Goal: Task Accomplishment & Management: Complete application form

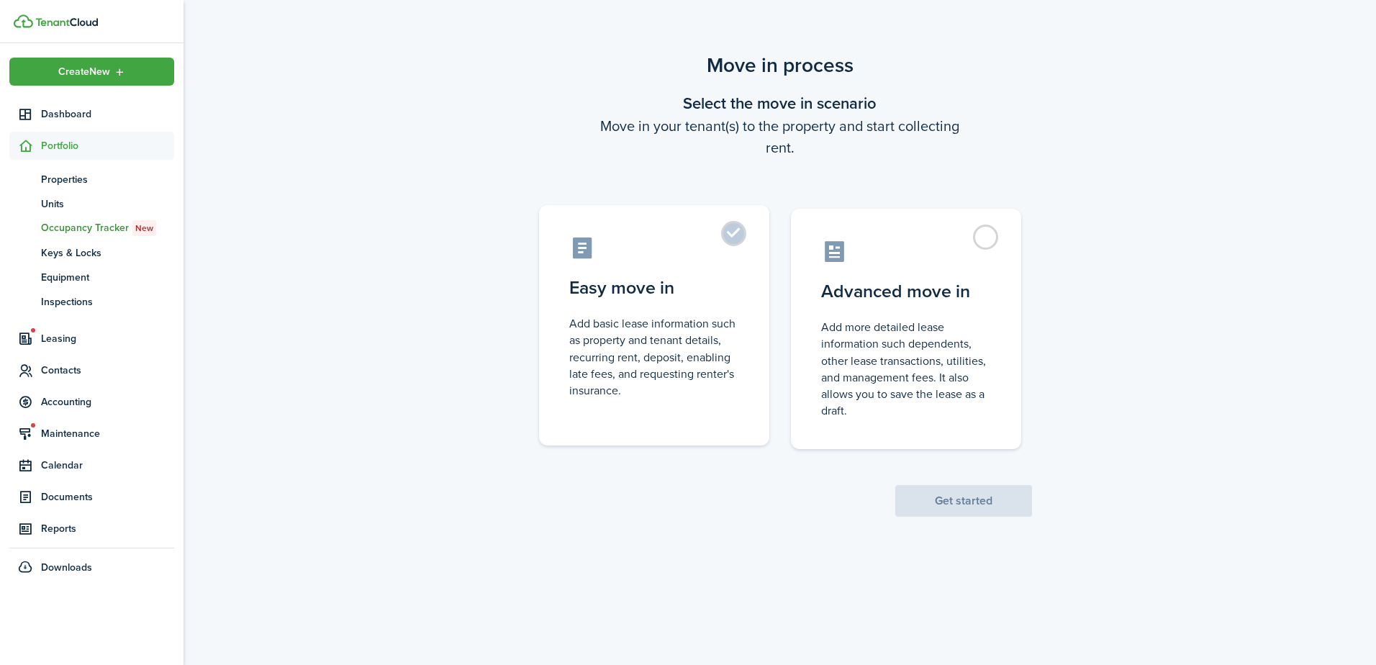
click at [707, 238] on control-radio-card-icon at bounding box center [654, 247] width 170 height 25
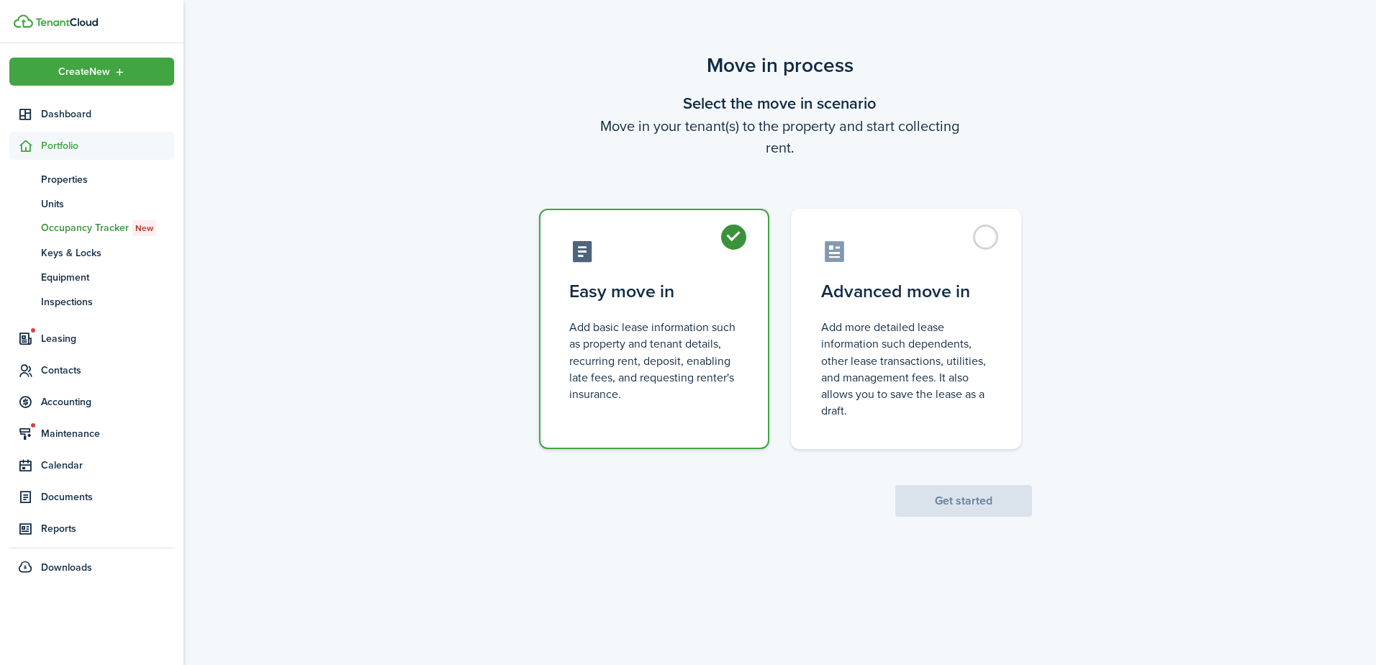
radio input "true"
click at [994, 507] on button "Get started" at bounding box center [963, 501] width 137 height 32
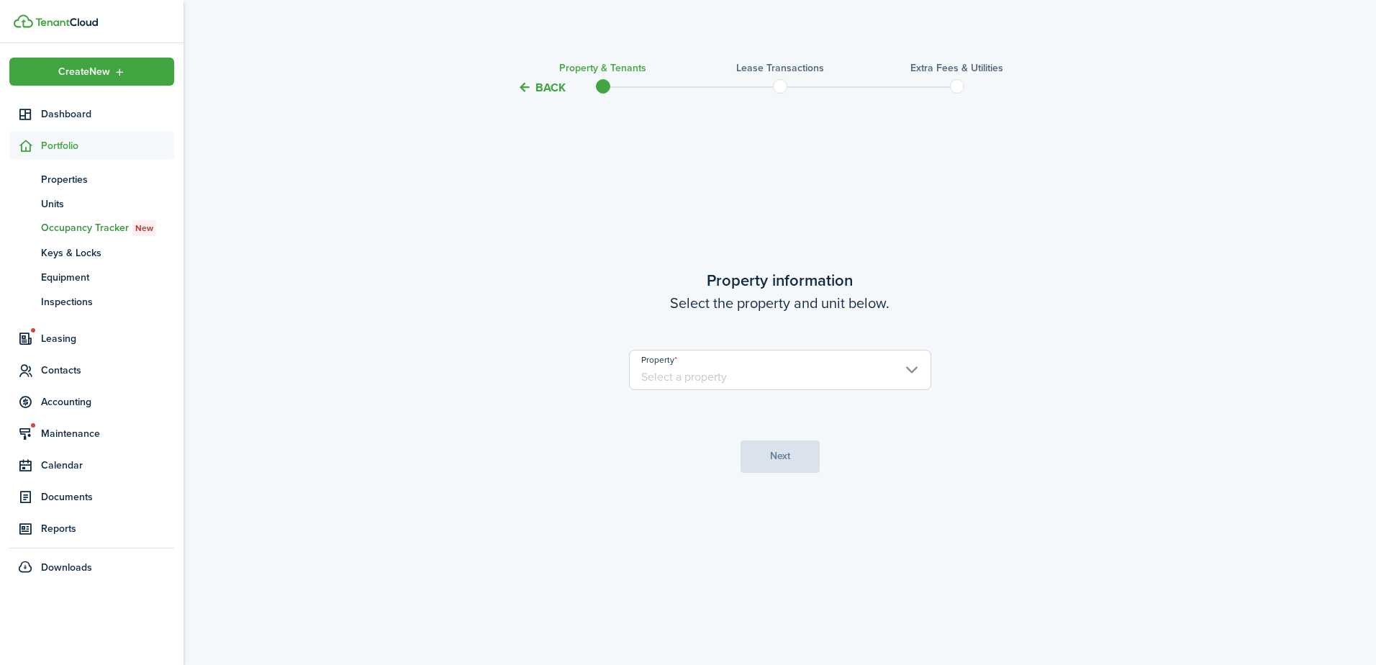
click at [812, 381] on input "Property" at bounding box center [780, 370] width 302 height 40
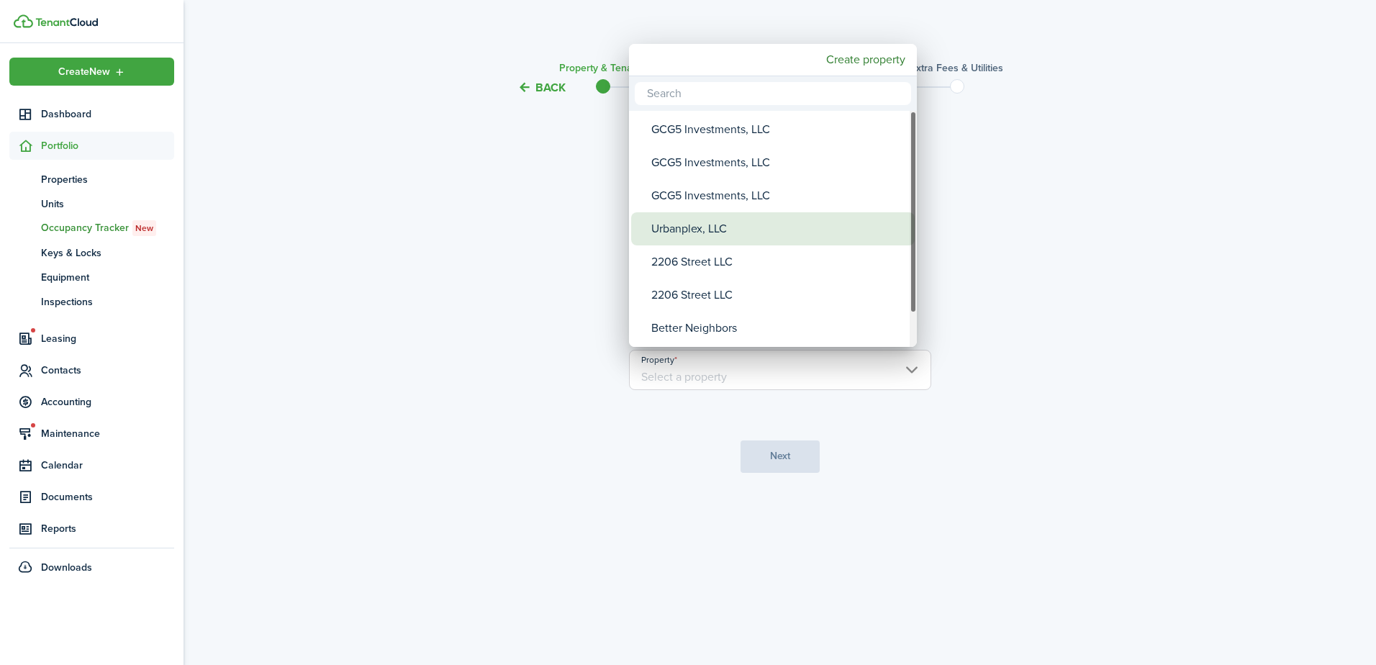
click at [735, 222] on div "Urbanplex, LLC" at bounding box center [778, 228] width 255 height 33
type input "Urbanplex, LLC"
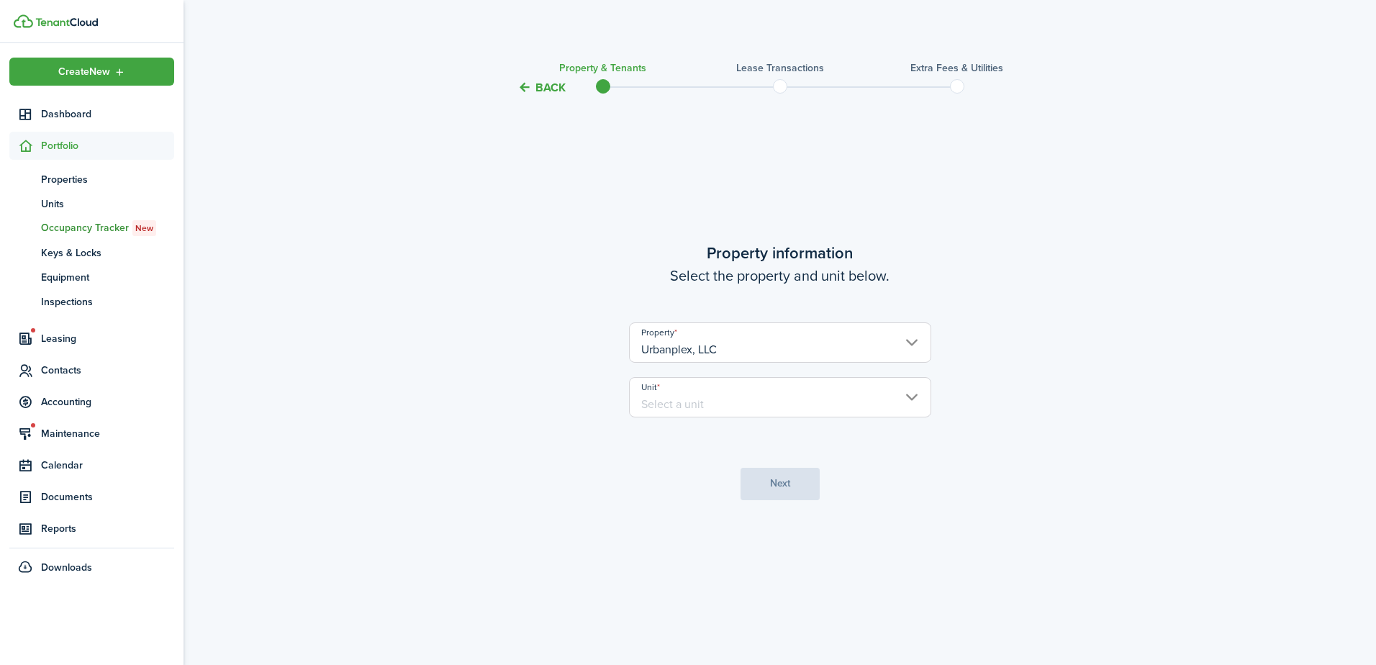
click at [724, 411] on input "Unit" at bounding box center [780, 397] width 302 height 40
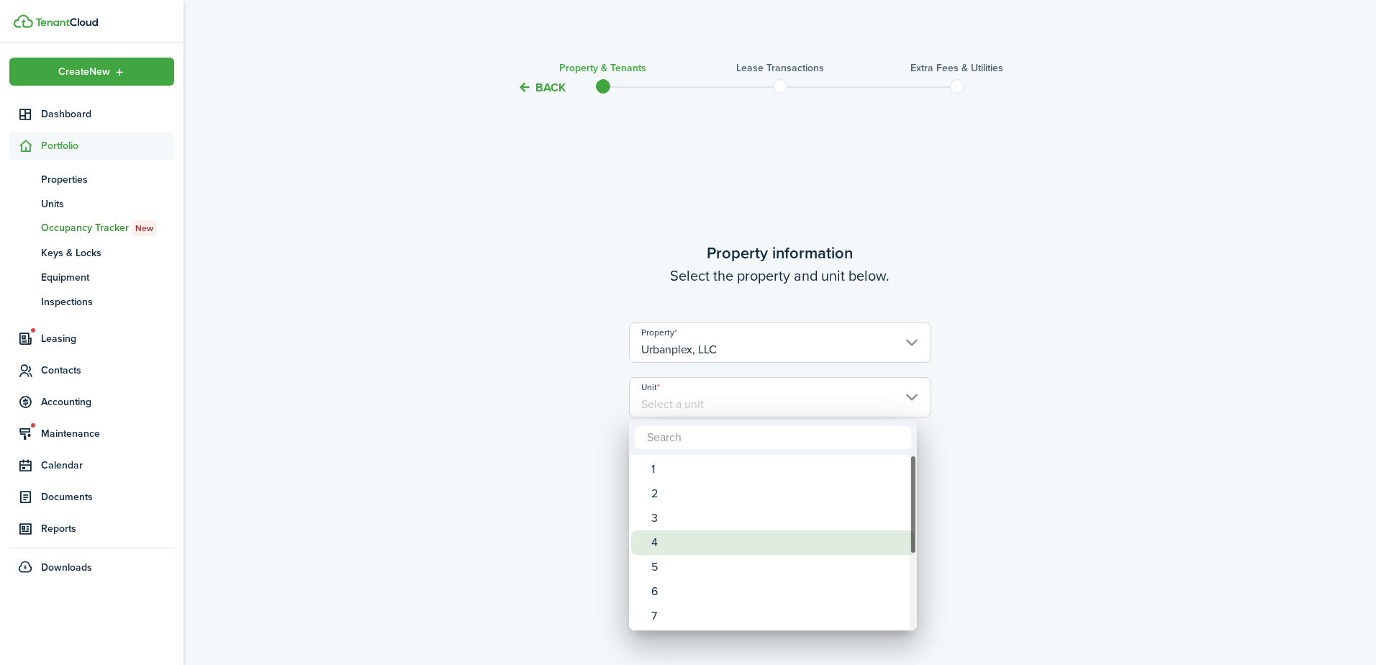
click at [661, 540] on div "4" at bounding box center [778, 542] width 255 height 24
type input "4"
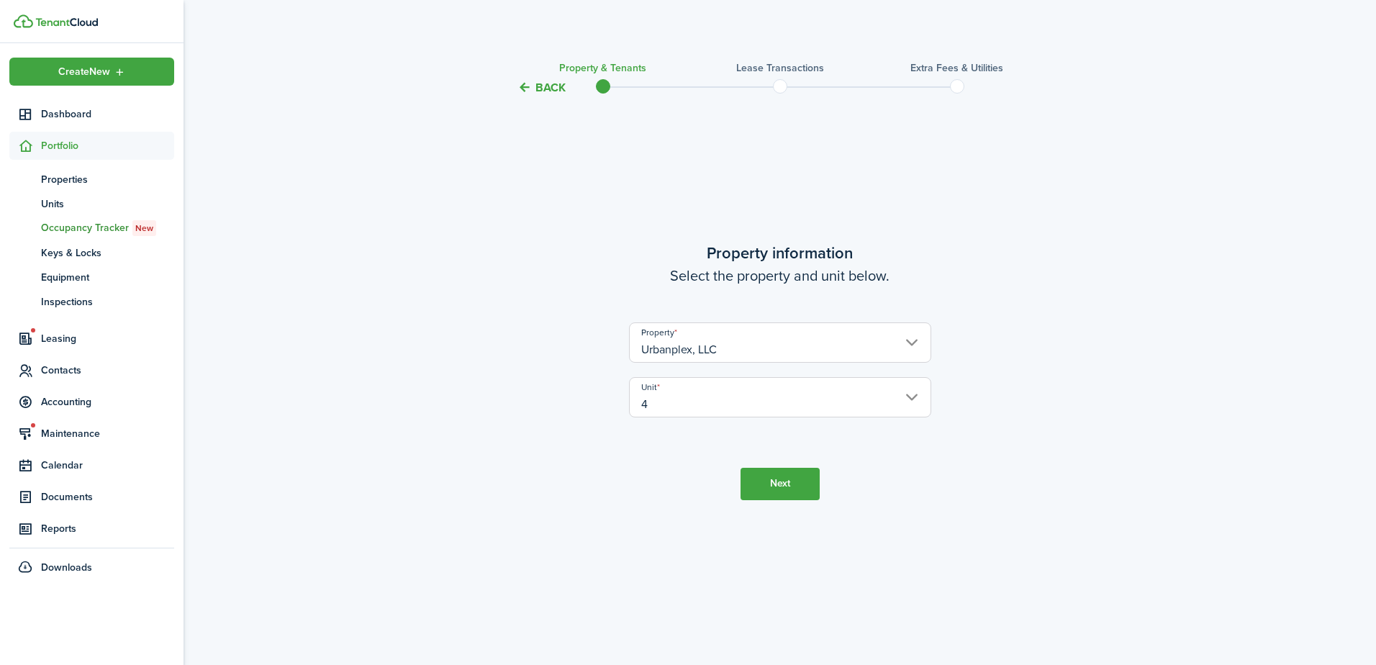
click at [769, 483] on button "Next" at bounding box center [780, 484] width 79 height 32
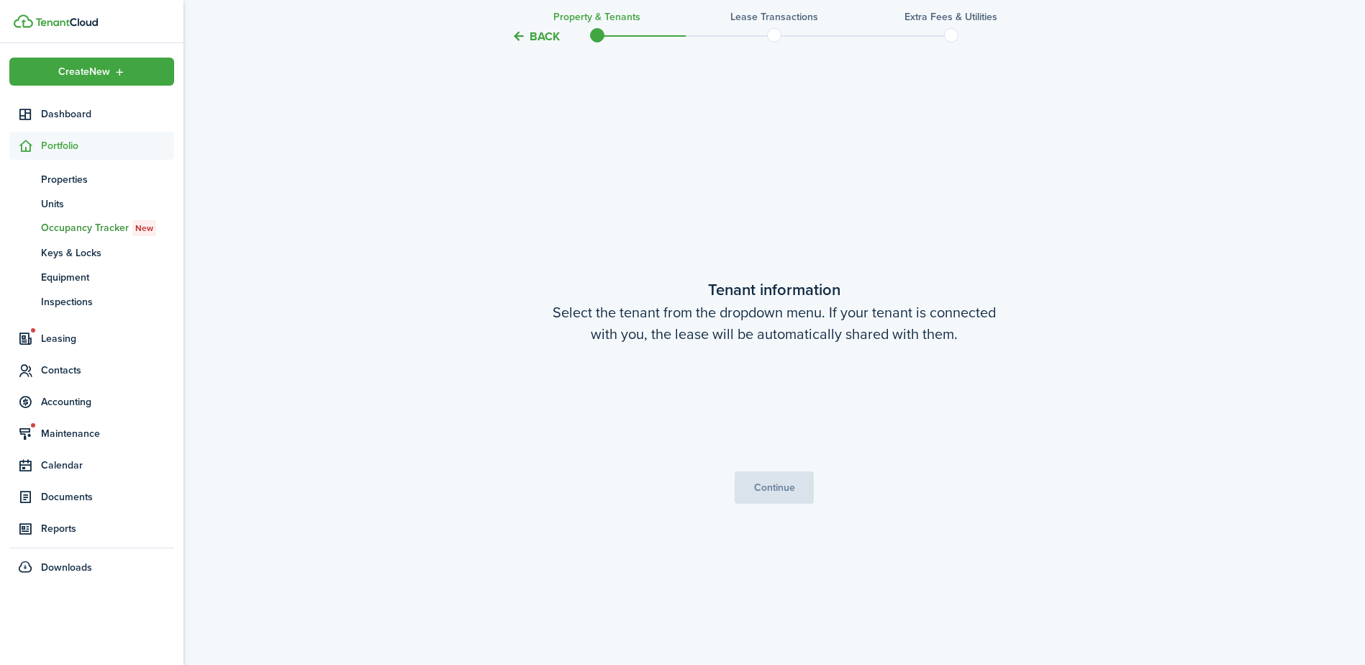
scroll to position [569, 0]
click at [765, 484] on button "Continue" at bounding box center [774, 487] width 79 height 32
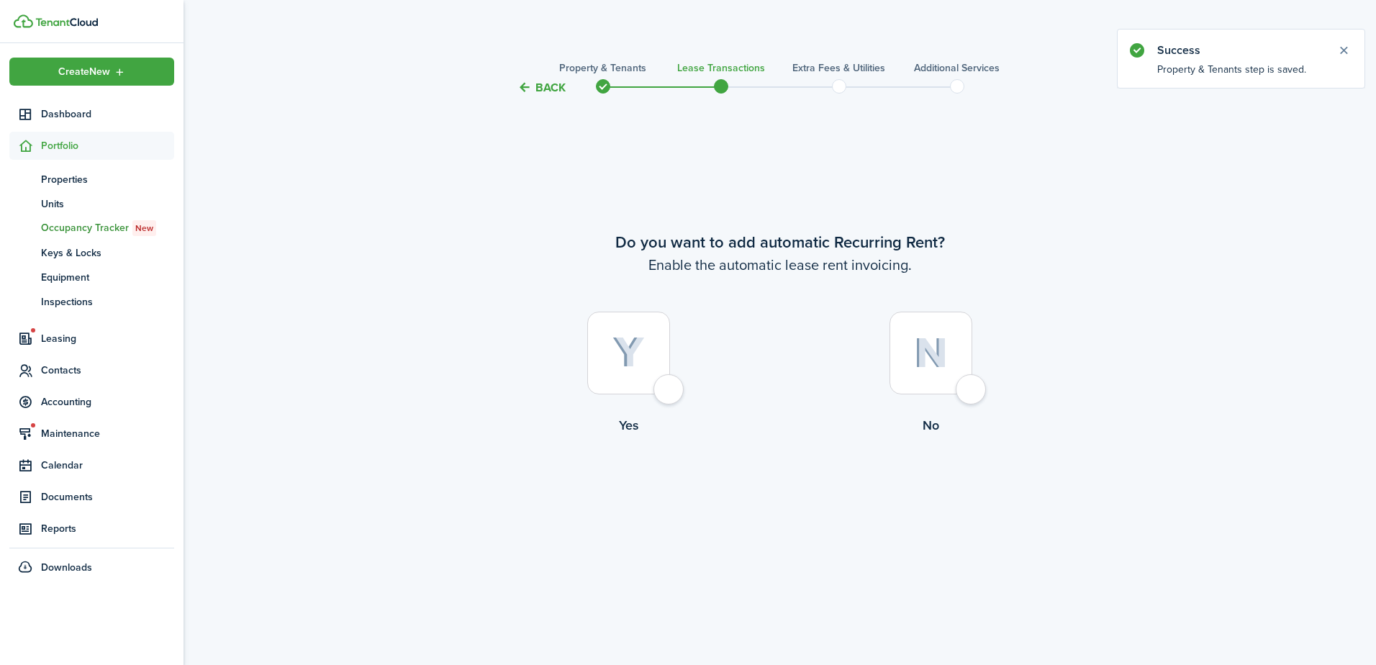
click at [670, 385] on div at bounding box center [628, 353] width 83 height 83
radio input "true"
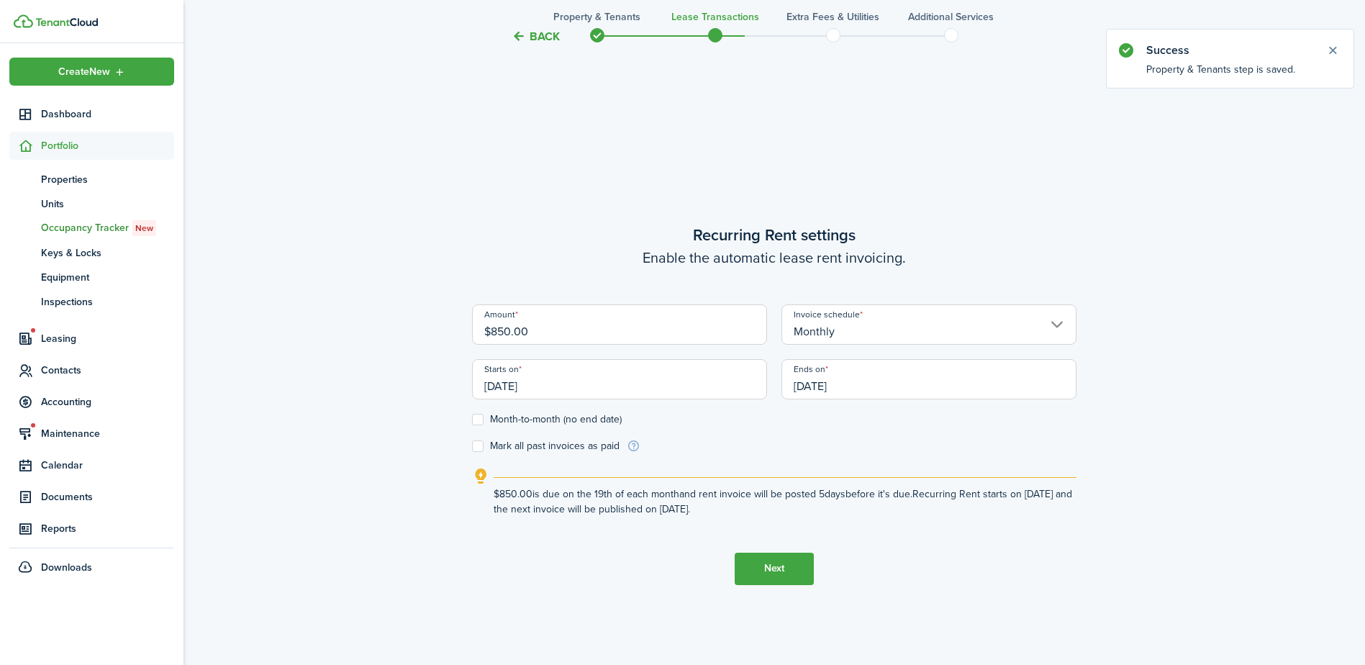
scroll to position [569, 0]
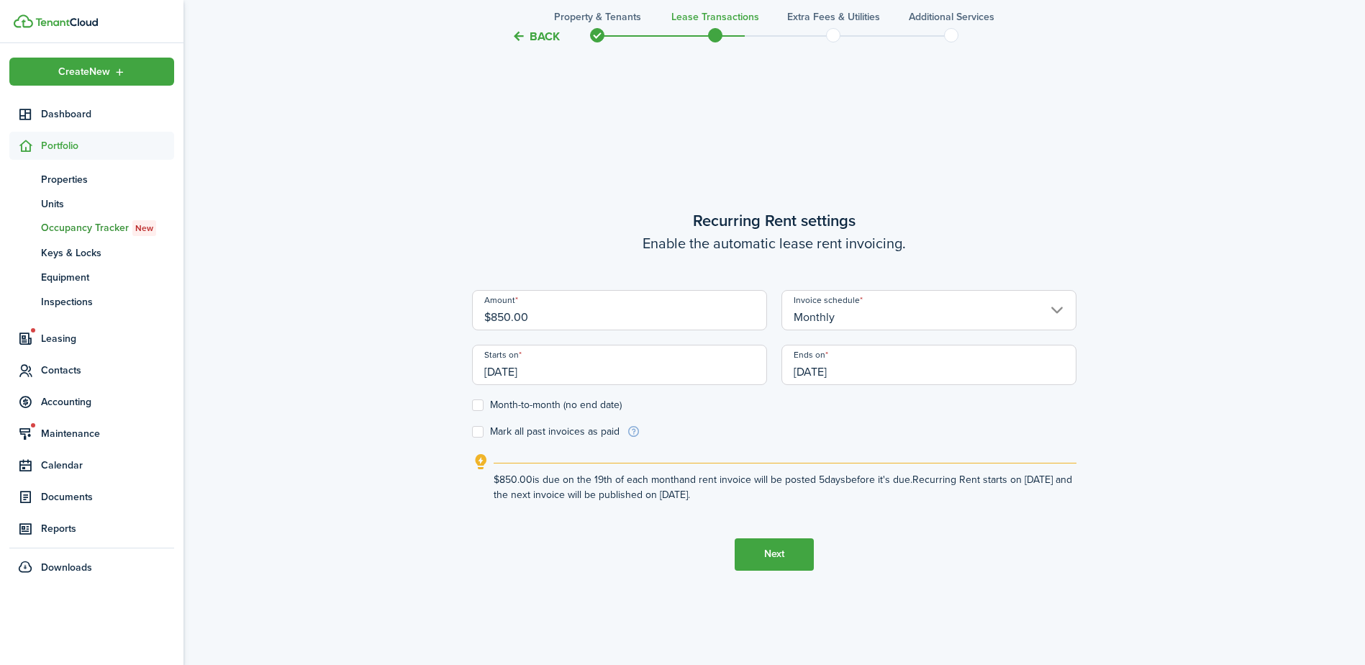
click at [623, 361] on input "[DATE]" at bounding box center [619, 365] width 295 height 40
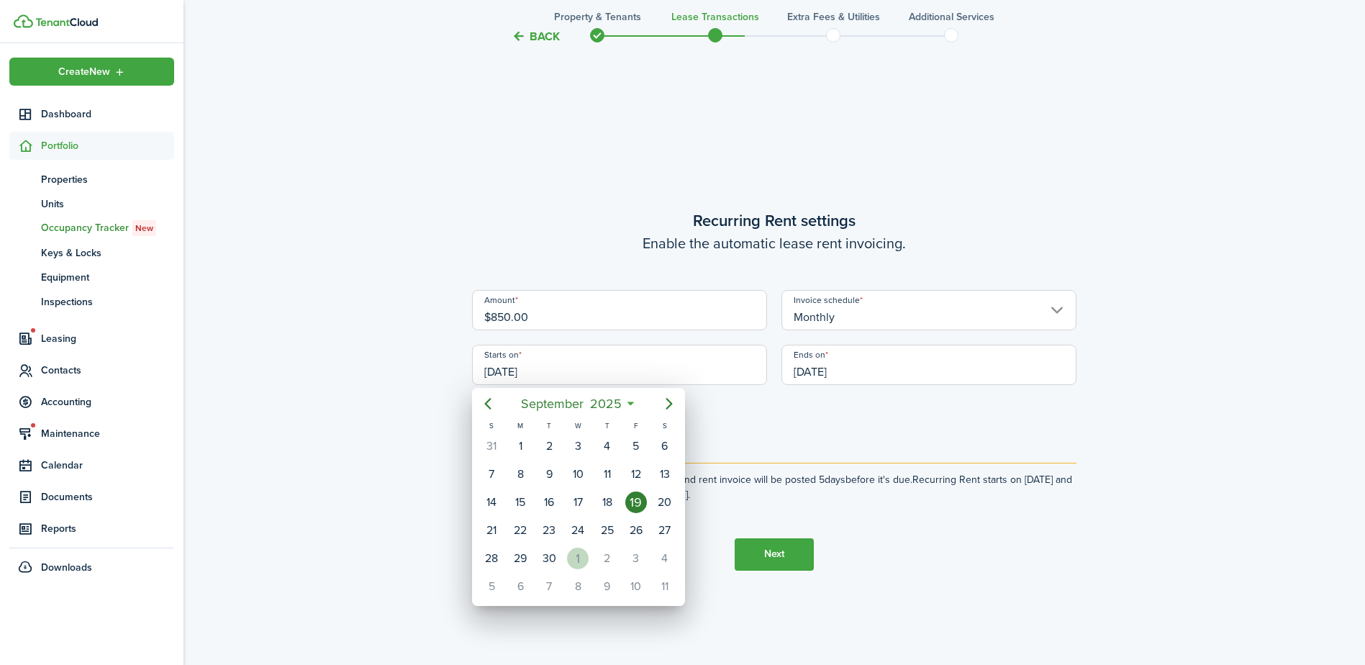
click at [579, 556] on div "1" at bounding box center [578, 559] width 22 height 22
type input "[DATE]"
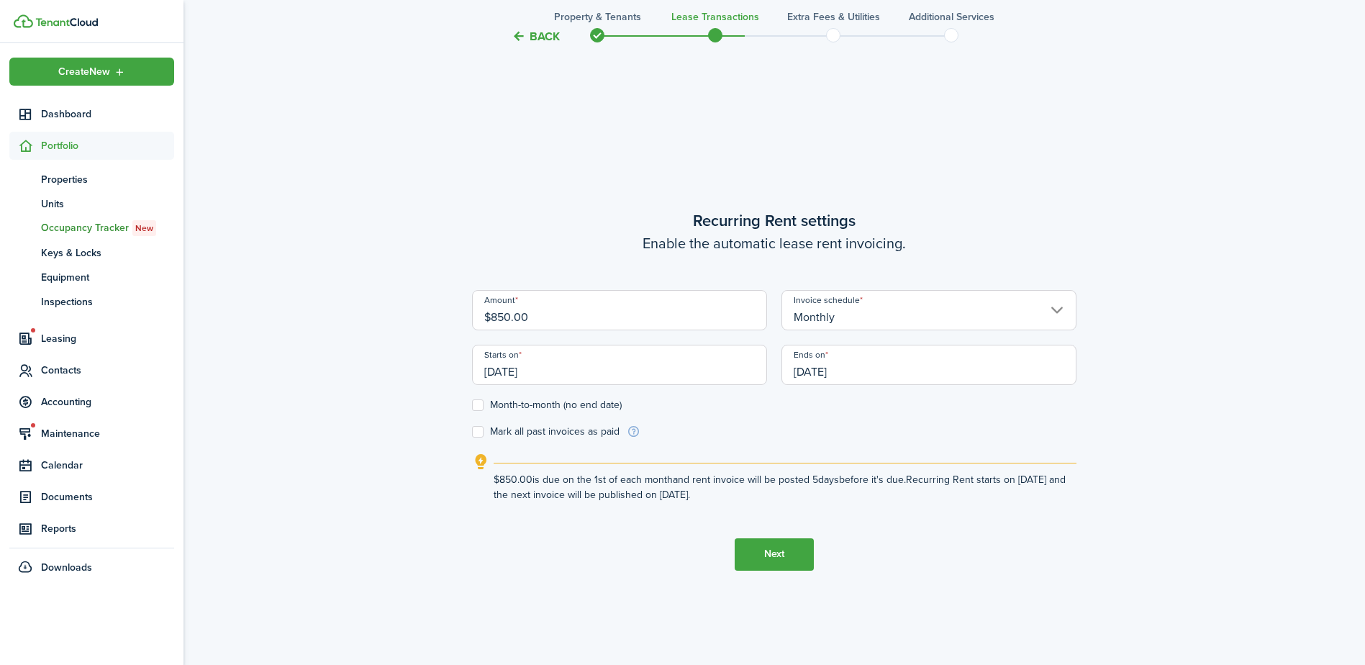
scroll to position [0, 0]
click at [906, 374] on input "[DATE]" at bounding box center [929, 365] width 295 height 40
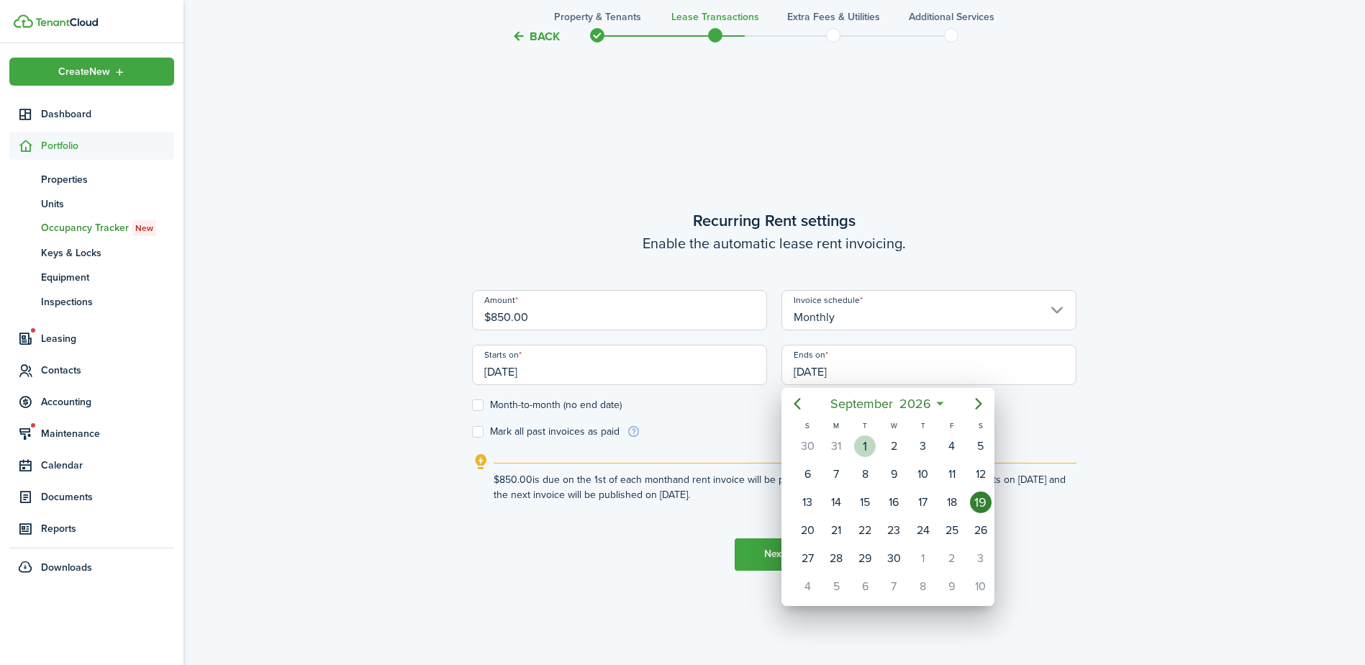
drag, startPoint x: 861, startPoint y: 450, endPoint x: 867, endPoint y: 440, distance: 11.4
click at [867, 440] on div "1" at bounding box center [865, 446] width 22 height 22
click at [861, 445] on div "1" at bounding box center [859, 446] width 22 height 22
type input "[DATE]"
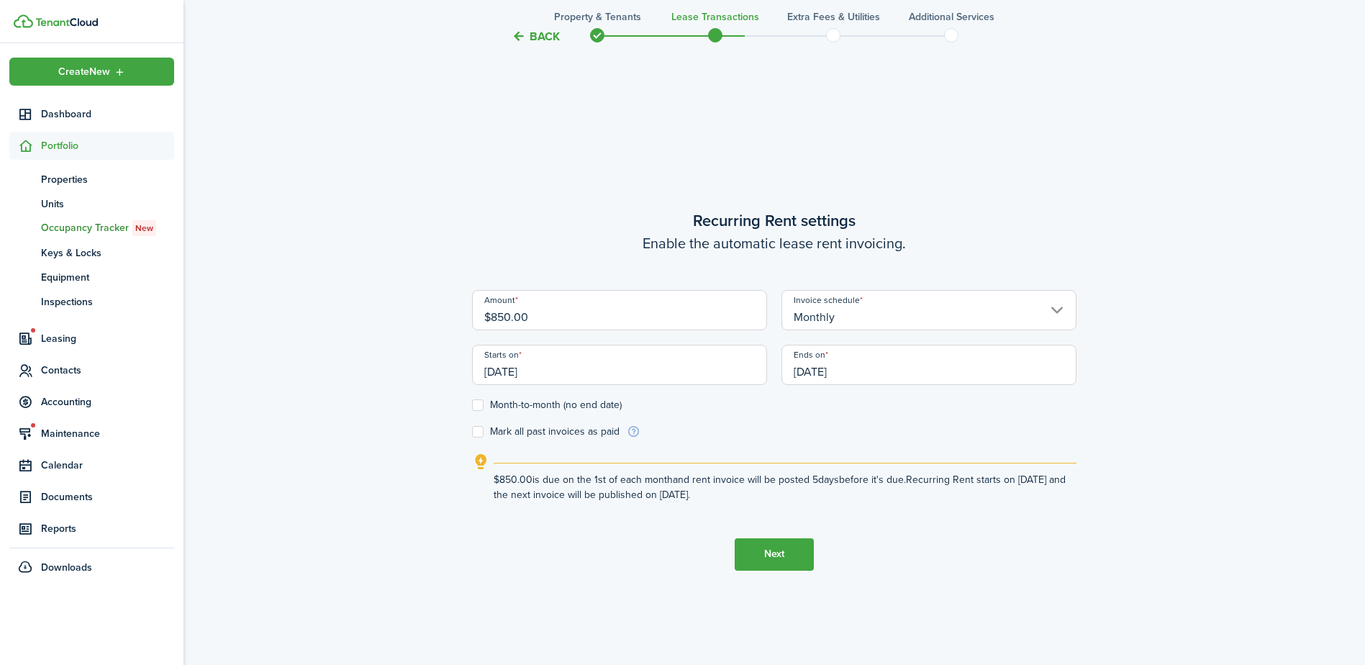
click at [1192, 351] on div "Back Property & Tenants Lease Transactions Extra fees & Utilities Additional Se…" at bounding box center [775, 102] width 1182 height 1240
click at [1101, 215] on div "Back Property & Tenants Lease Transactions Extra fees & Utilities Additional Se…" at bounding box center [775, 102] width 1182 height 1240
click at [795, 561] on button "Next" at bounding box center [774, 554] width 79 height 32
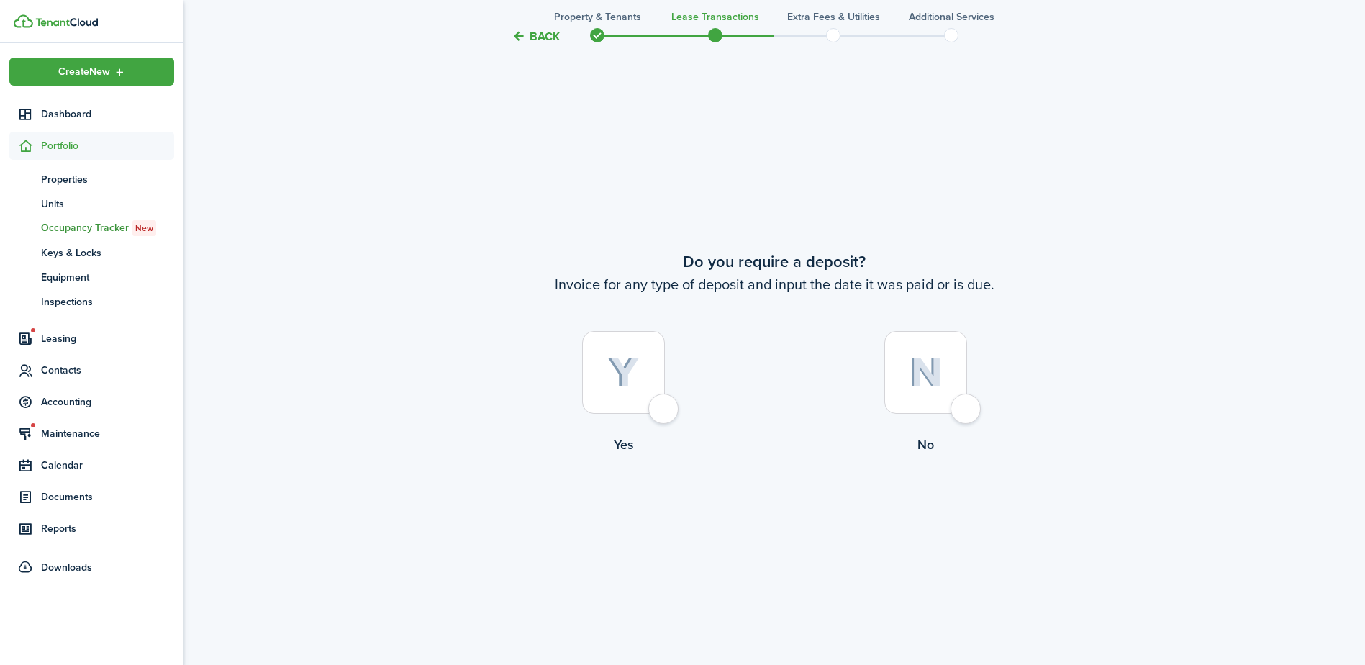
scroll to position [1234, 0]
click at [660, 405] on div at bounding box center [623, 371] width 83 height 83
radio input "true"
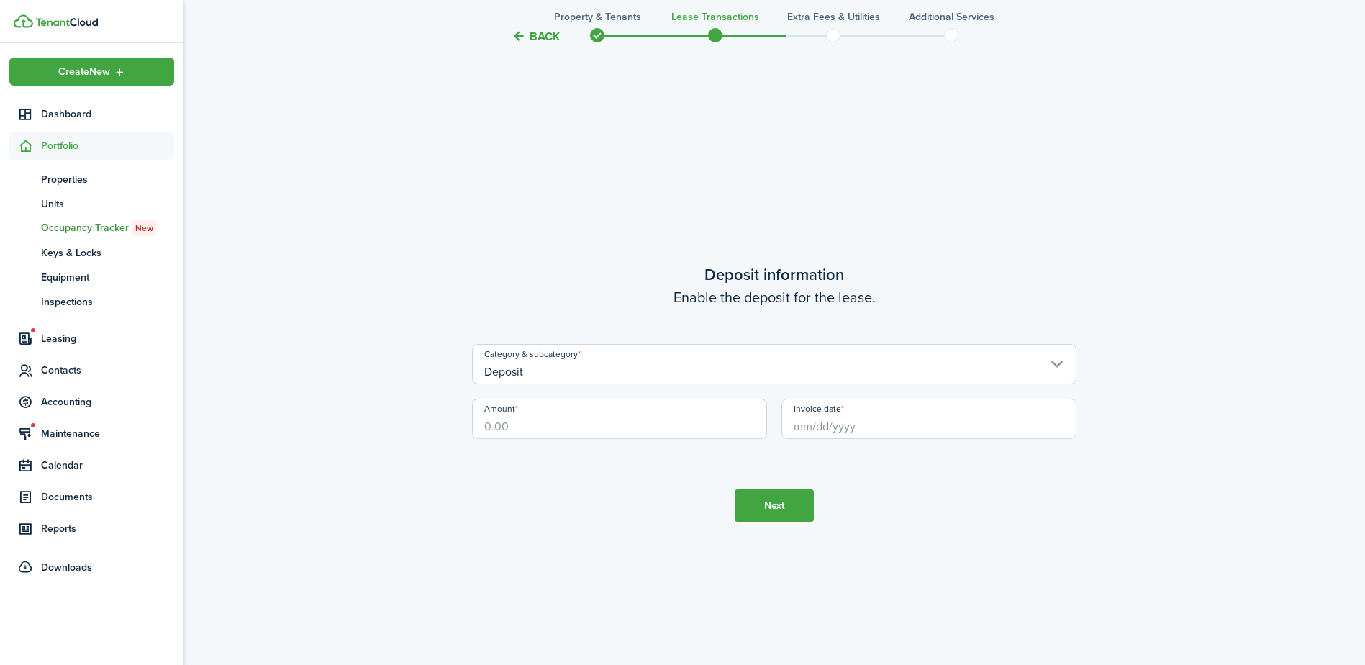
scroll to position [1899, 0]
click at [651, 360] on input "Deposit" at bounding box center [774, 361] width 605 height 40
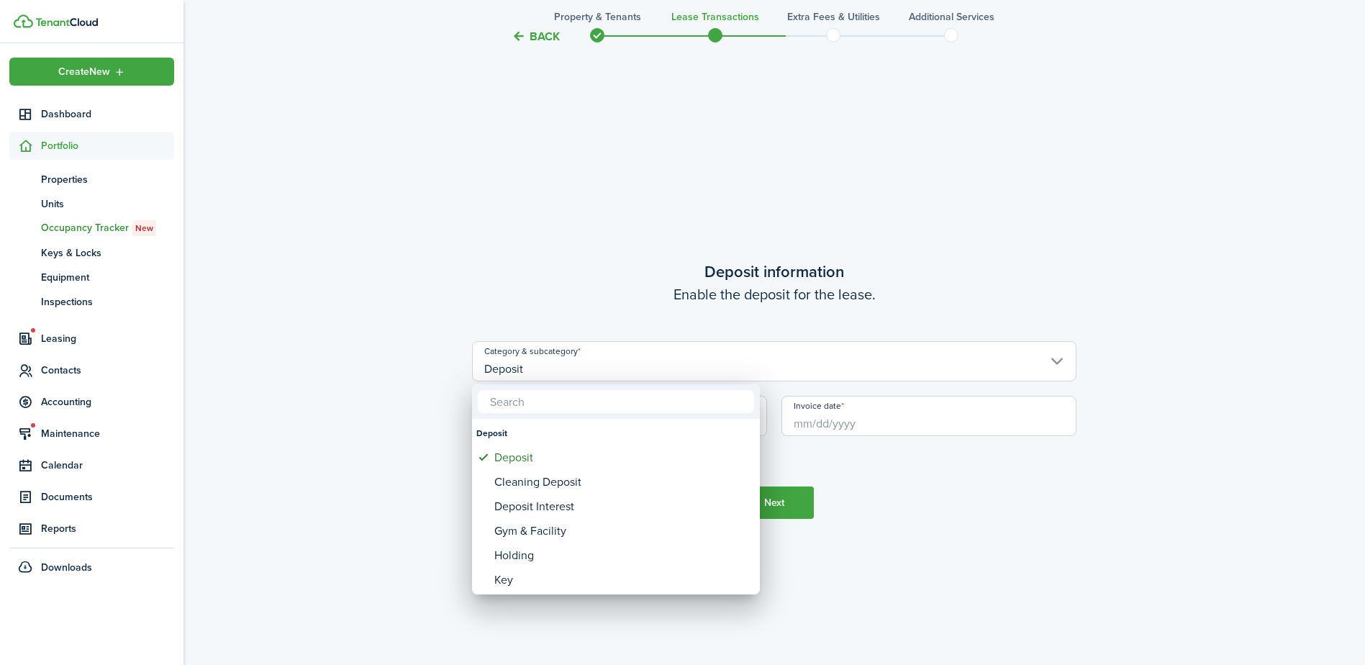
click at [399, 289] on div at bounding box center [683, 332] width 1596 height 895
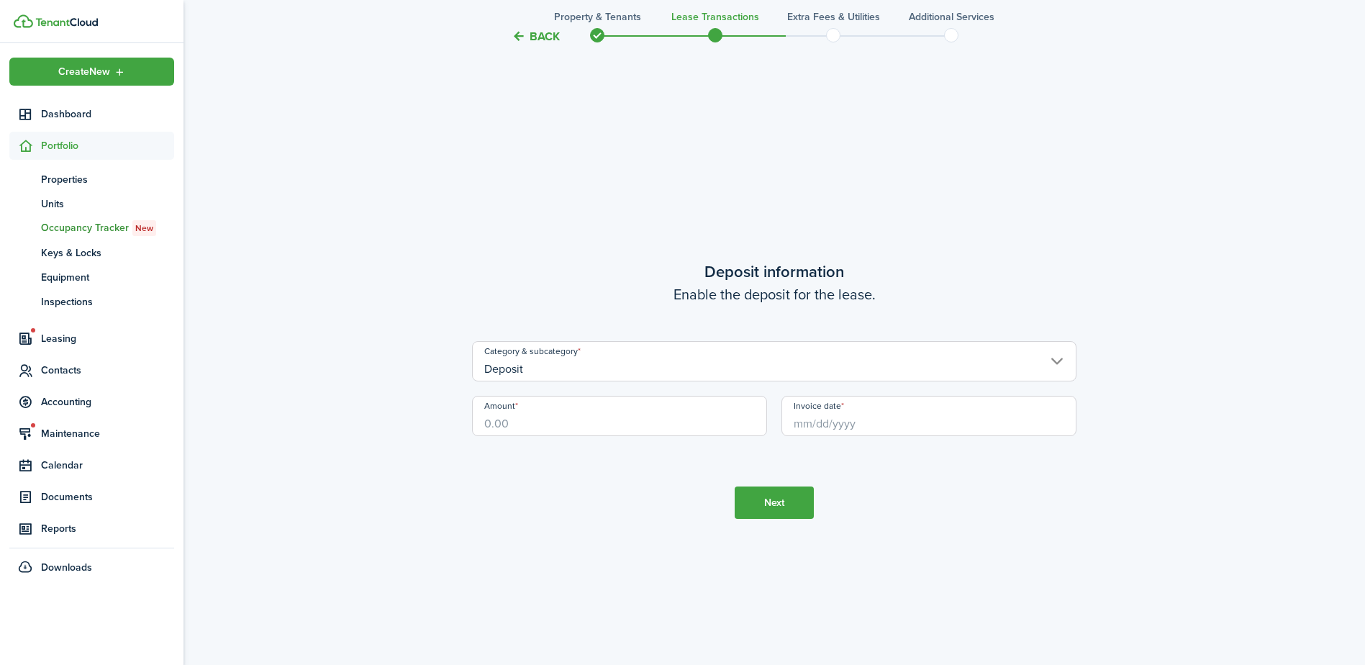
click at [509, 424] on input "Amount" at bounding box center [619, 416] width 295 height 40
click at [906, 428] on input "Invoice date" at bounding box center [929, 416] width 295 height 40
type input "$850.00"
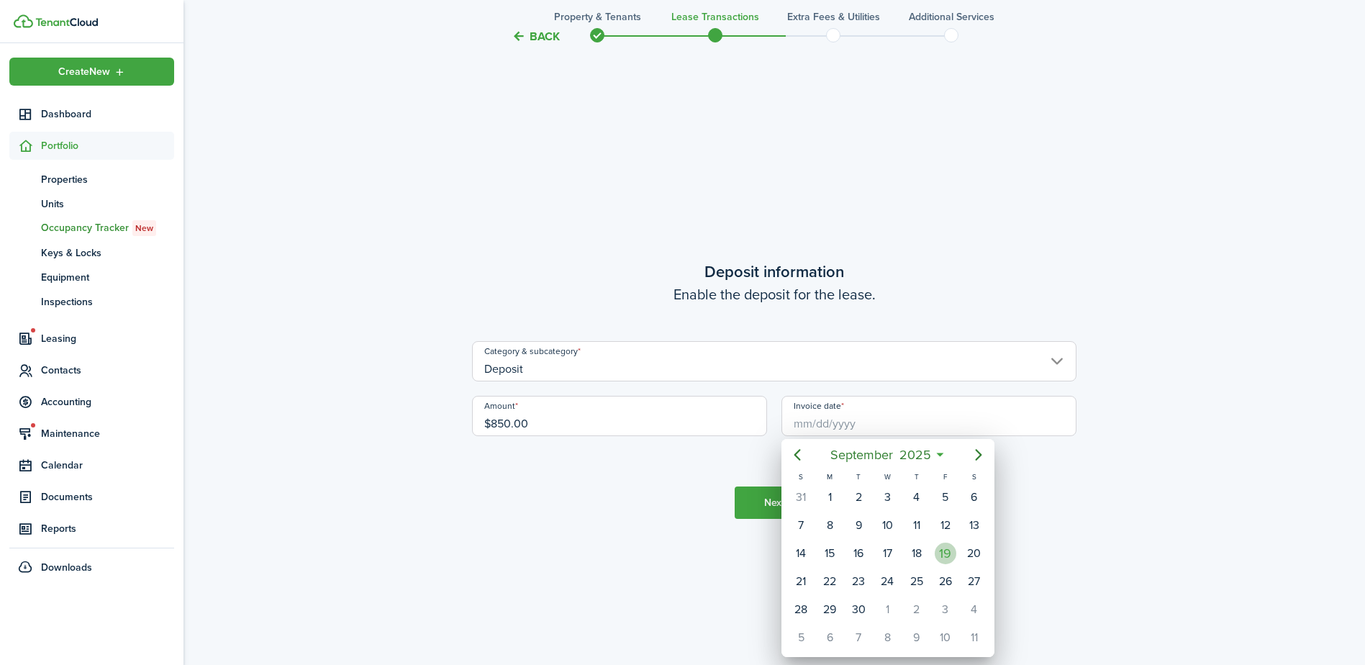
click at [945, 556] on div "19" at bounding box center [946, 554] width 22 height 22
type input "[DATE]"
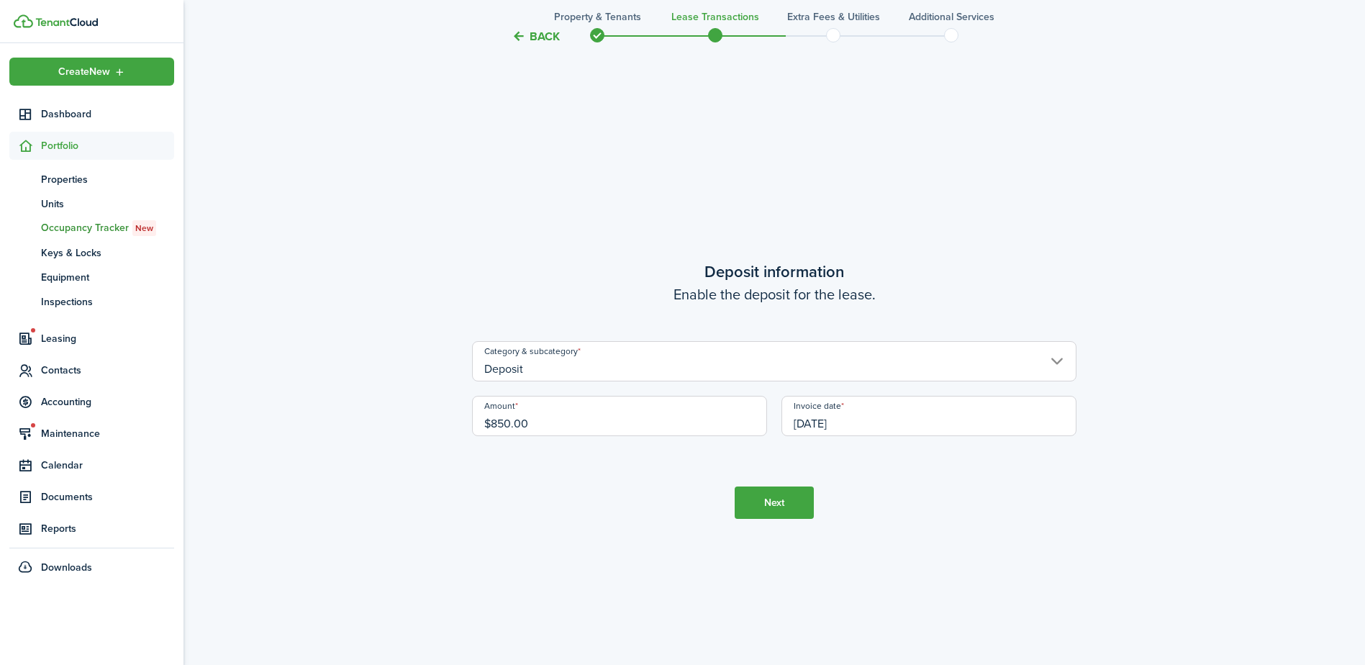
click at [566, 553] on tc-wizard-step "Deposit information Enable the deposit for the lease. Category & subcategory De…" at bounding box center [774, 389] width 605 height 665
click at [759, 507] on button "Next" at bounding box center [774, 503] width 79 height 32
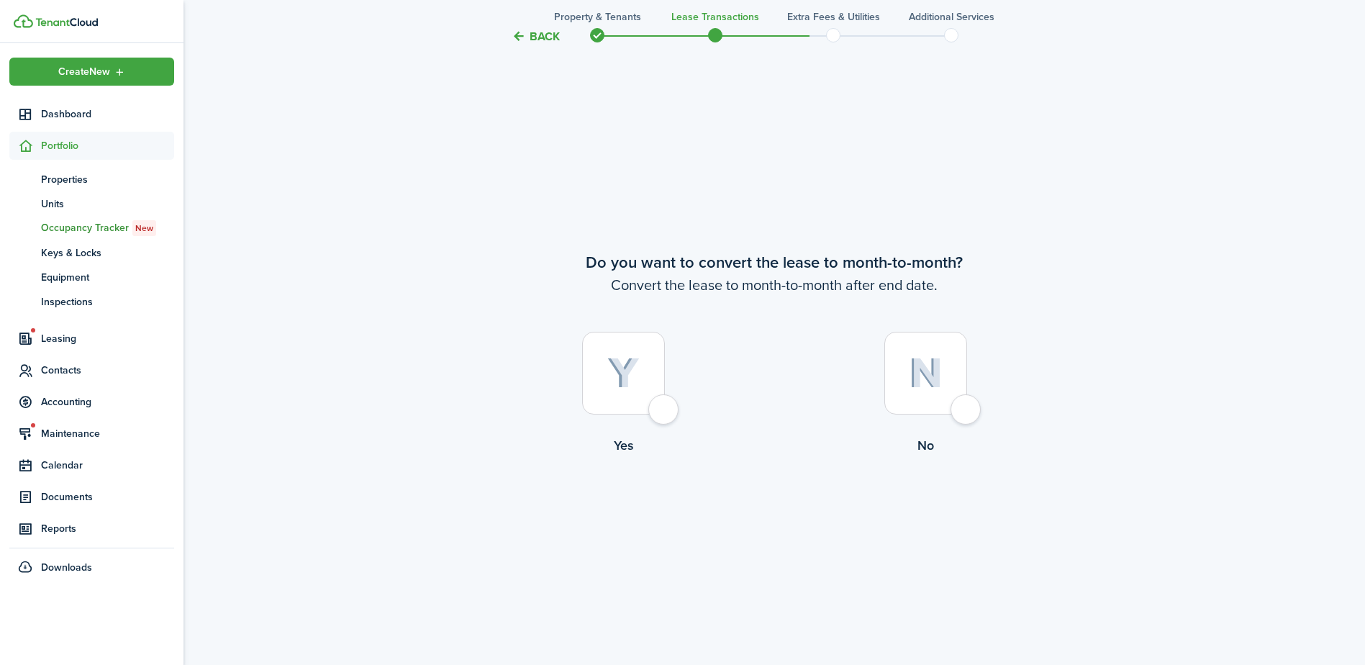
scroll to position [2564, 0]
click at [664, 408] on div at bounding box center [623, 371] width 83 height 83
radio input "true"
click at [774, 514] on button "Continue" at bounding box center [774, 513] width 79 height 32
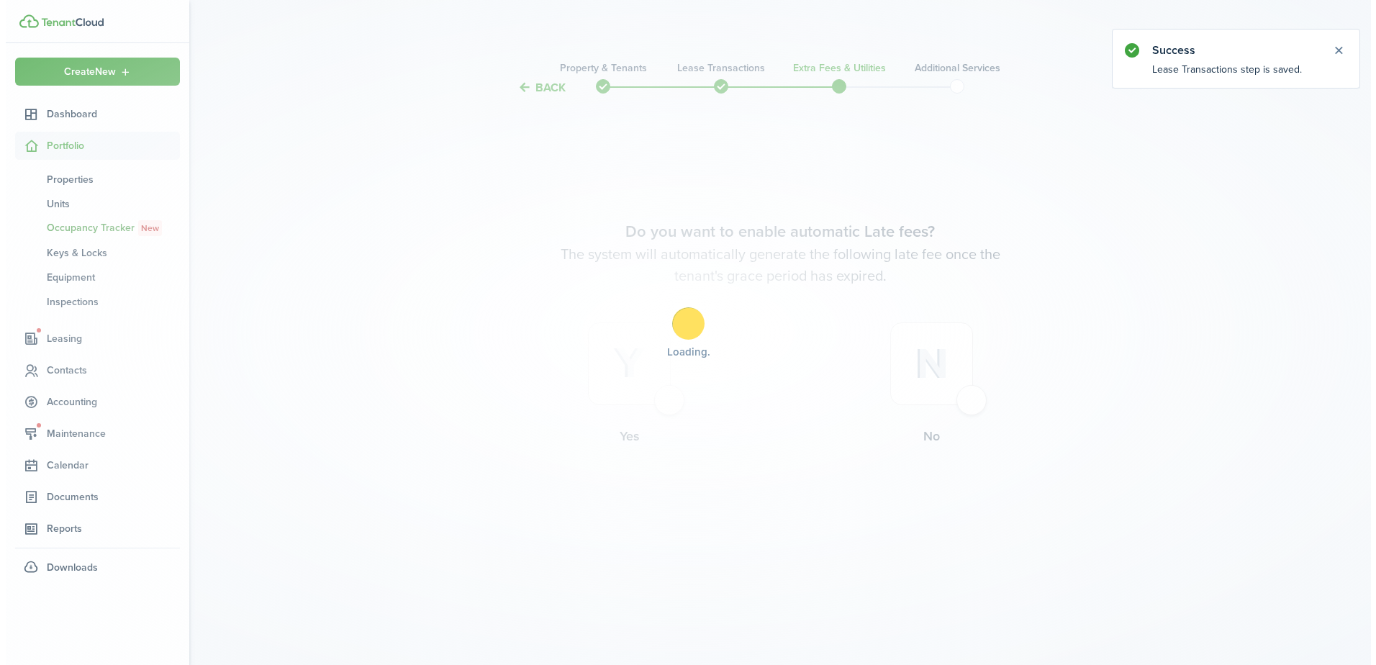
scroll to position [0, 0]
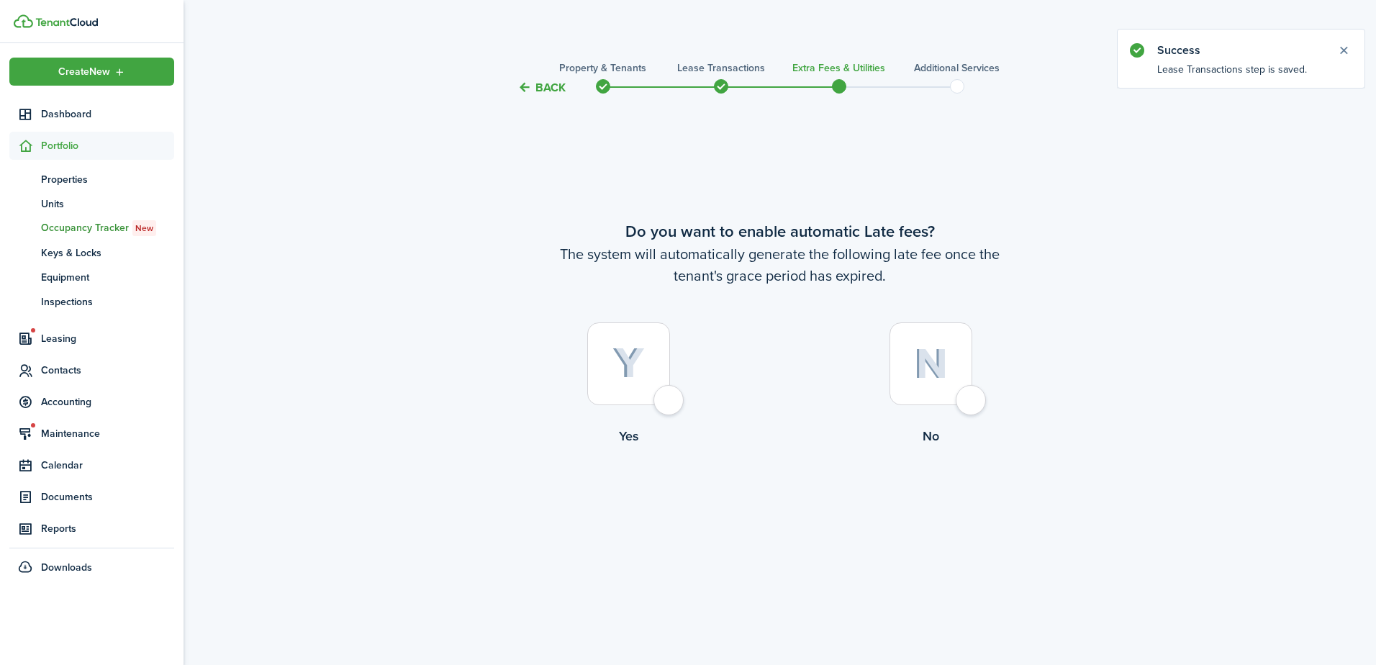
click at [656, 400] on div at bounding box center [628, 363] width 83 height 83
radio input "true"
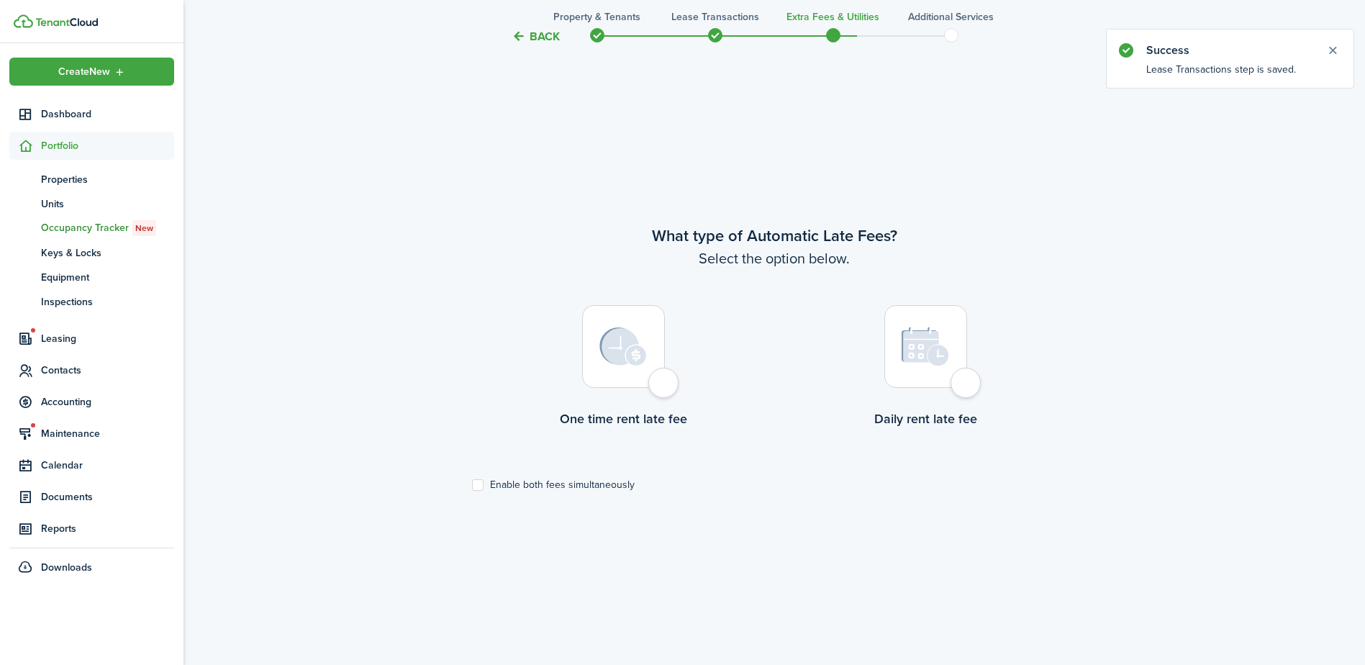
scroll to position [569, 0]
click at [967, 380] on div at bounding box center [926, 344] width 83 height 83
radio input "true"
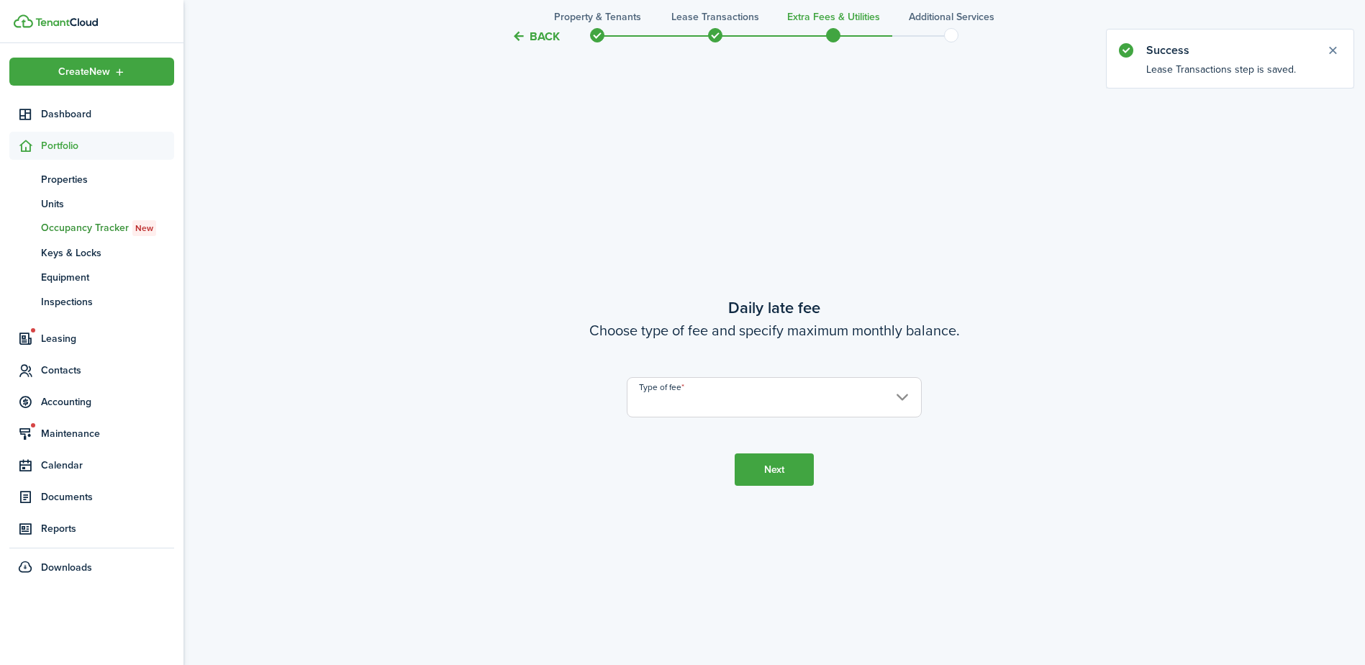
scroll to position [1234, 0]
click at [754, 405] on input "Type of fee" at bounding box center [774, 396] width 295 height 40
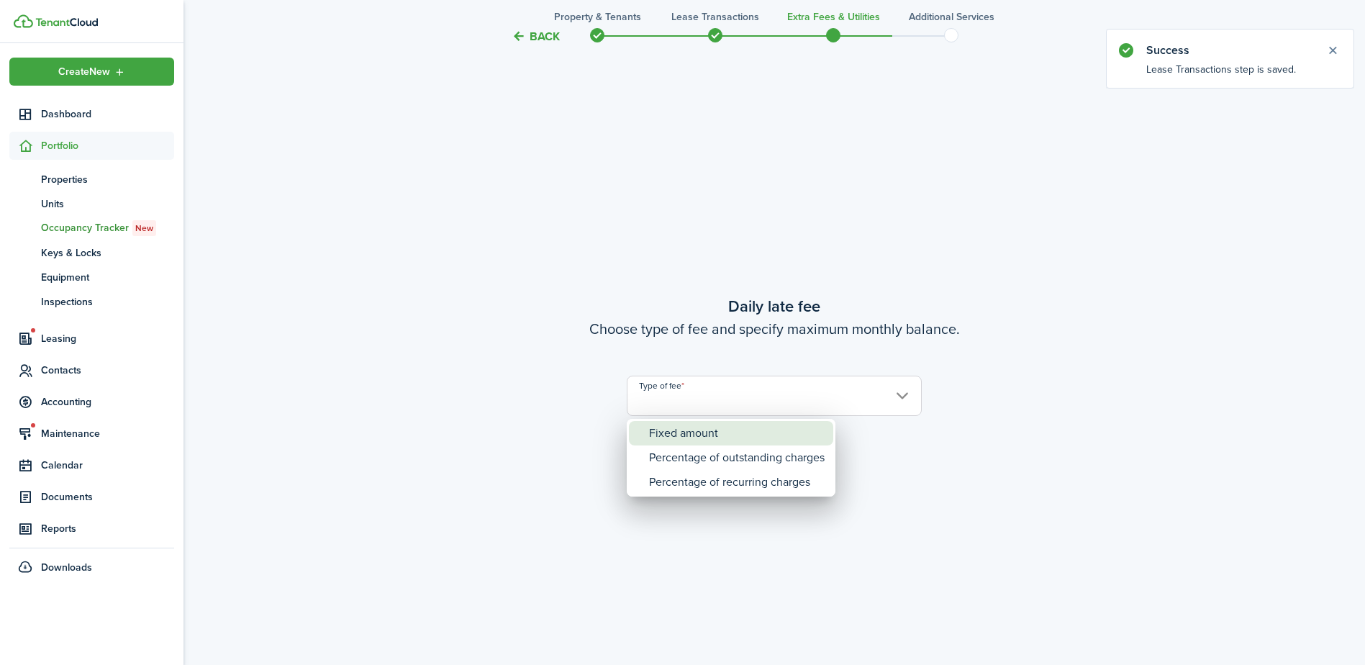
click at [728, 432] on div "Fixed amount" at bounding box center [737, 433] width 176 height 24
type input "Fixed amount"
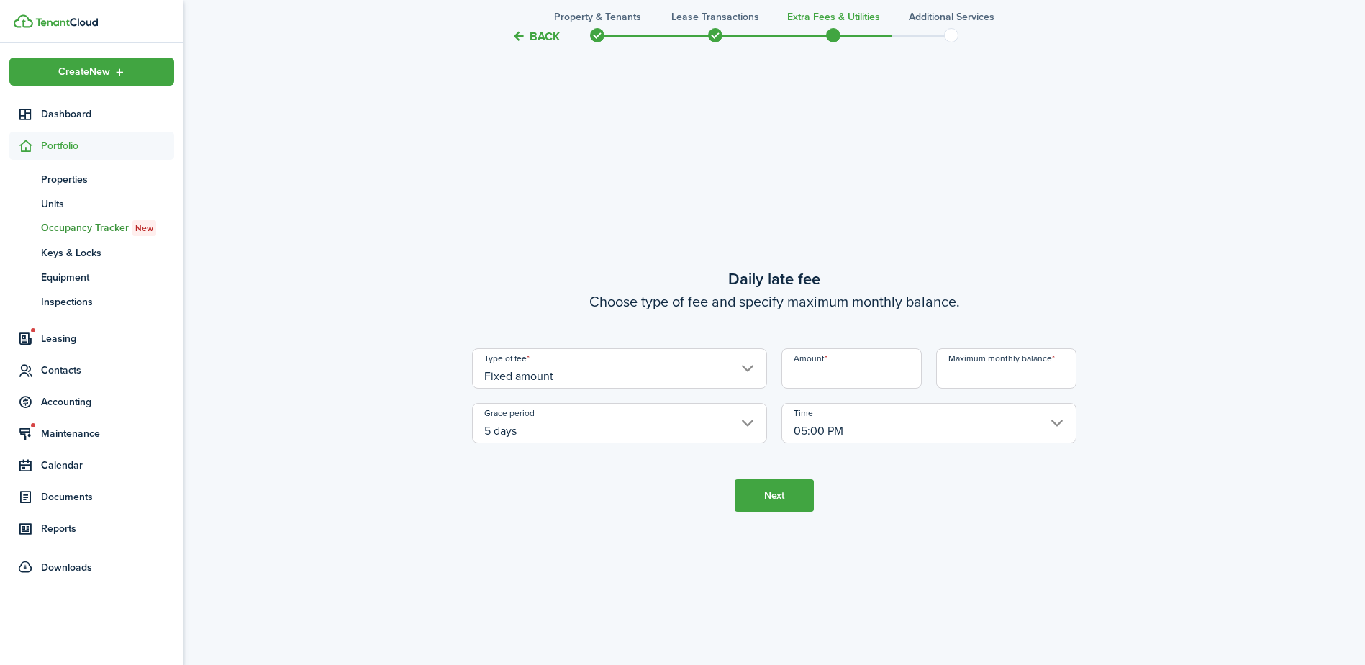
click at [594, 435] on input "5 days" at bounding box center [619, 423] width 295 height 40
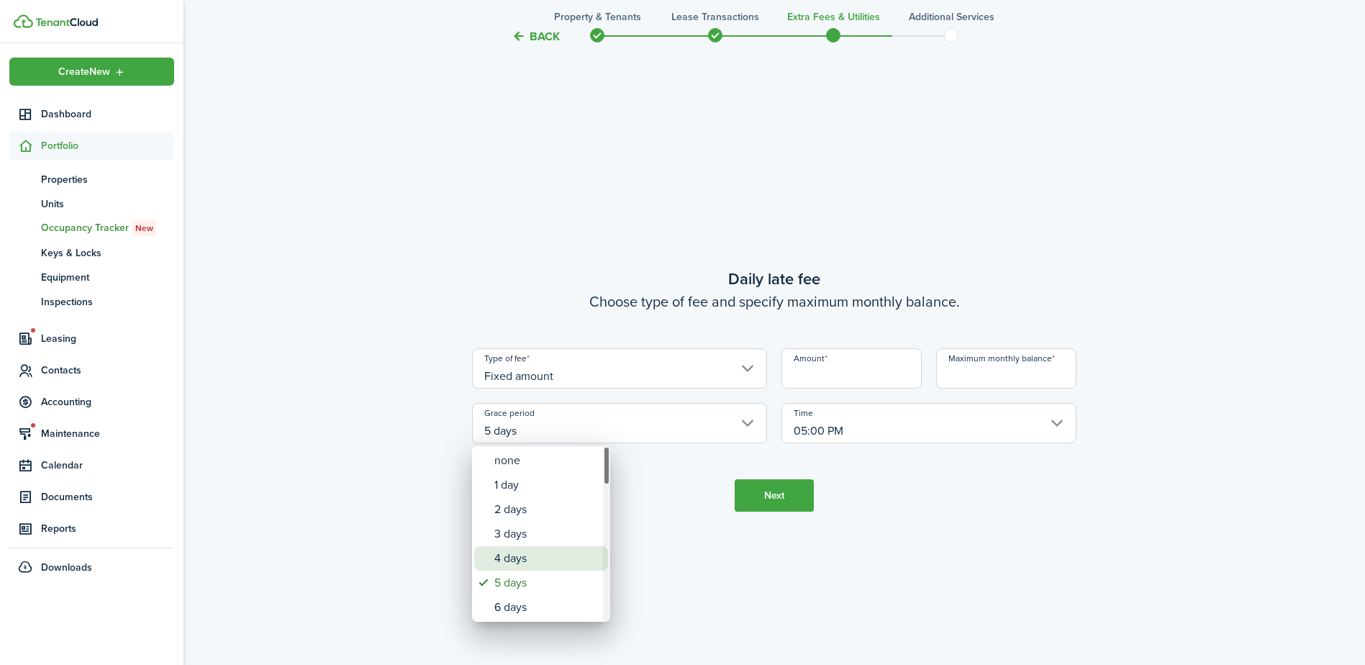
click at [512, 558] on div "4 days" at bounding box center [546, 558] width 105 height 24
type input "4 days"
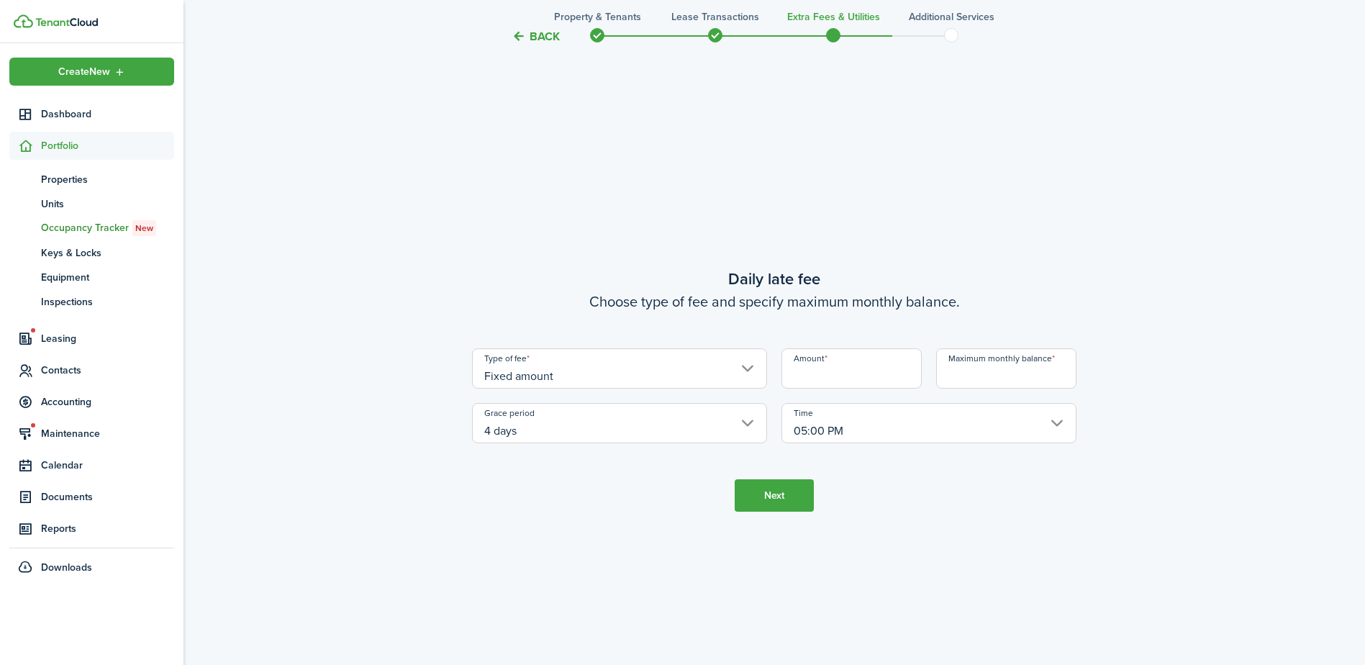
click at [818, 371] on input "Amount" at bounding box center [852, 368] width 140 height 40
type input "$5.00"
click at [1023, 375] on input "Maximum monthly balance" at bounding box center [1006, 368] width 140 height 40
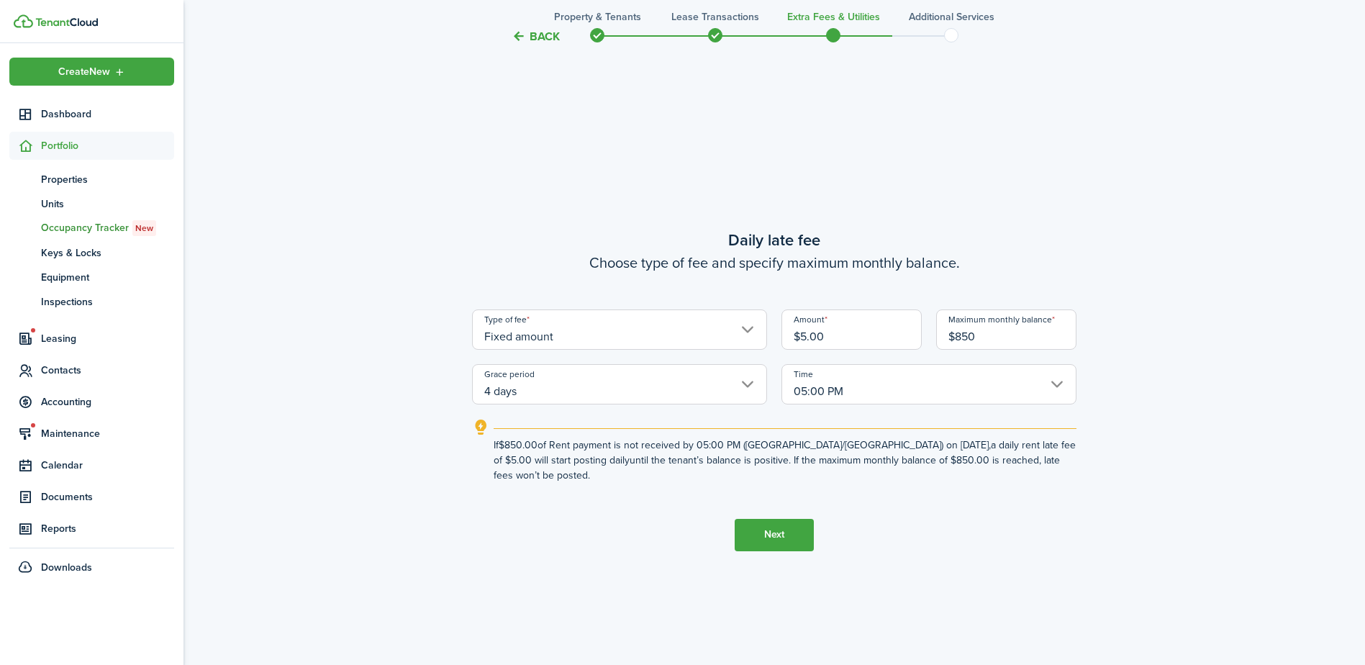
type input "$850.00"
click at [781, 525] on button "Next" at bounding box center [774, 535] width 79 height 32
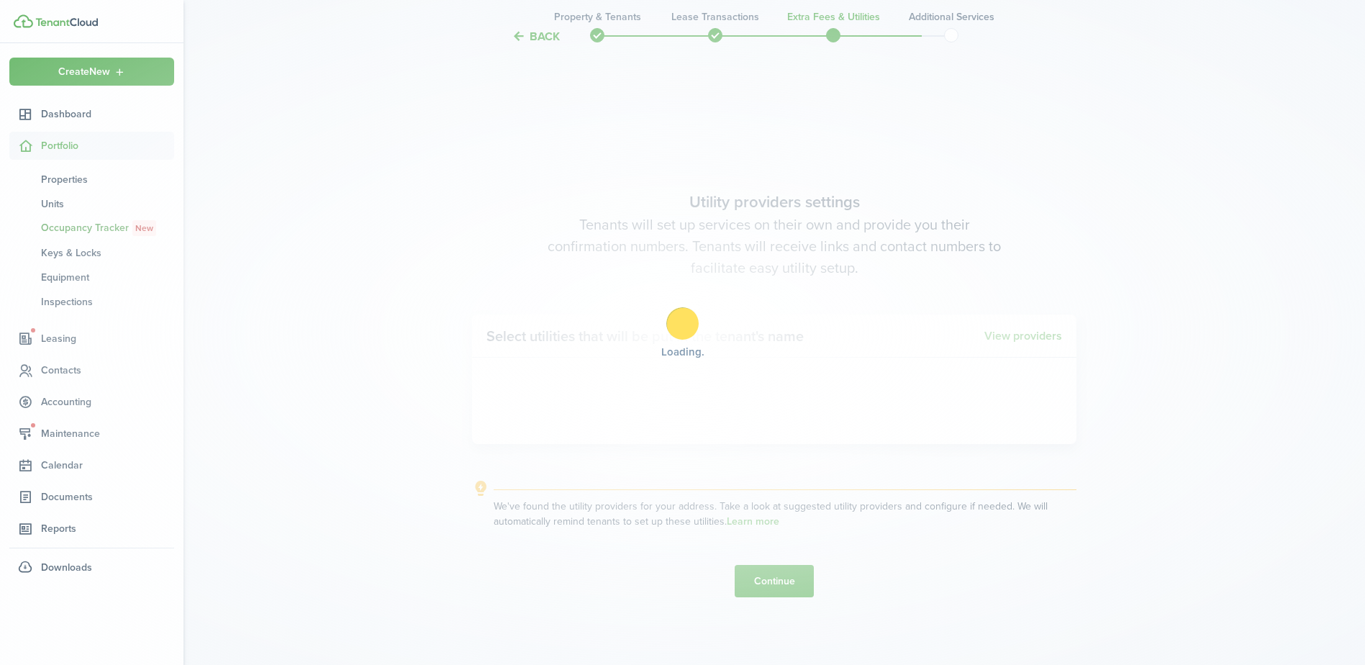
scroll to position [1899, 0]
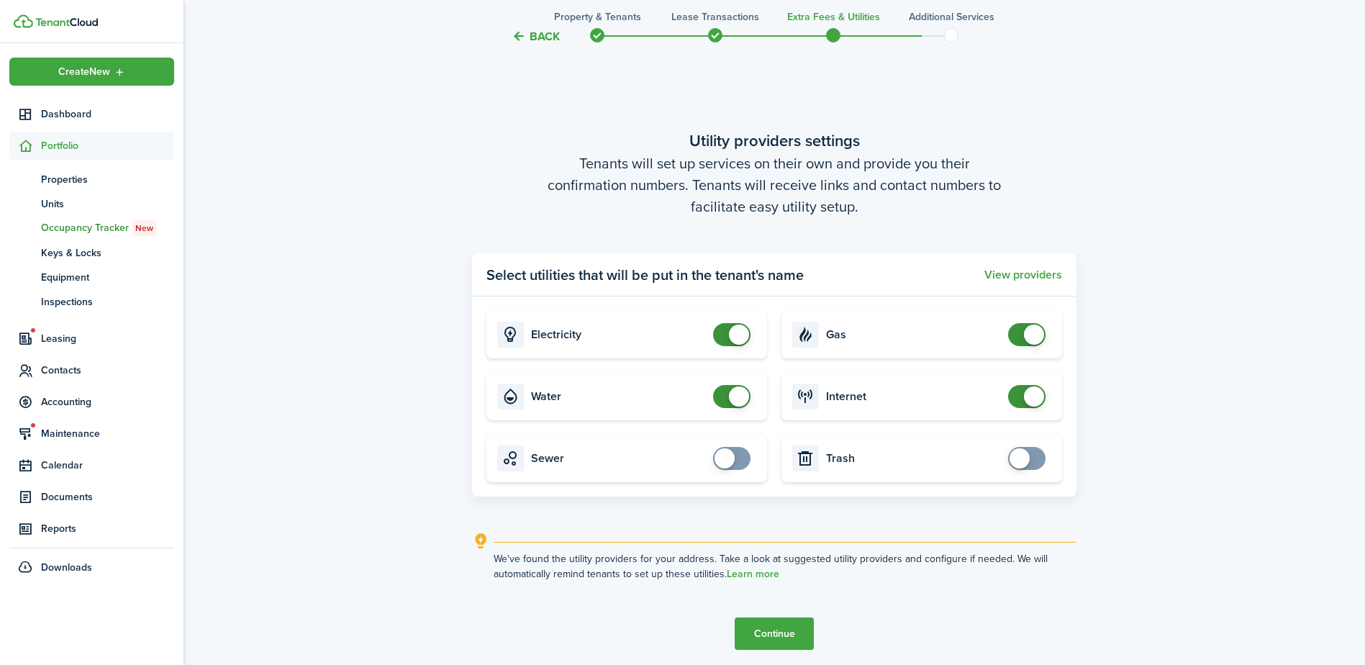
checkbox input "false"
click at [725, 330] on span at bounding box center [732, 334] width 14 height 23
checkbox input "false"
click at [743, 402] on span at bounding box center [739, 396] width 20 height 20
checkbox input "false"
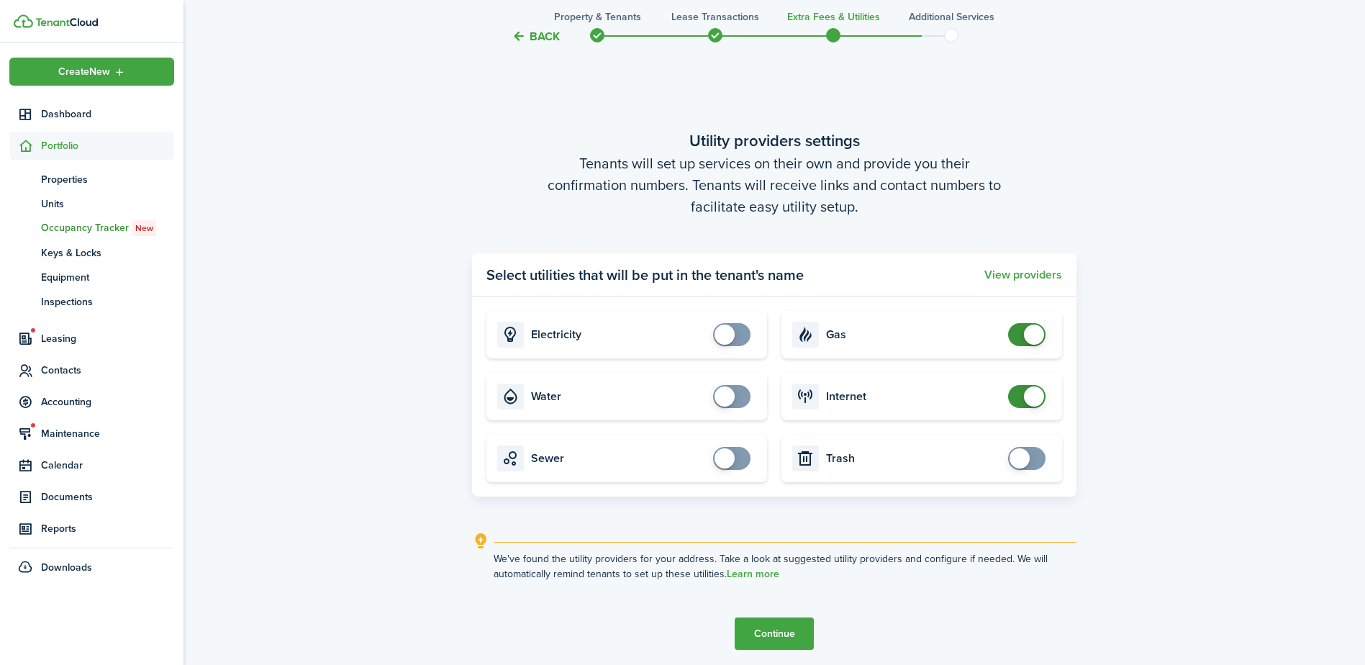
click at [1030, 399] on span at bounding box center [1034, 396] width 20 height 20
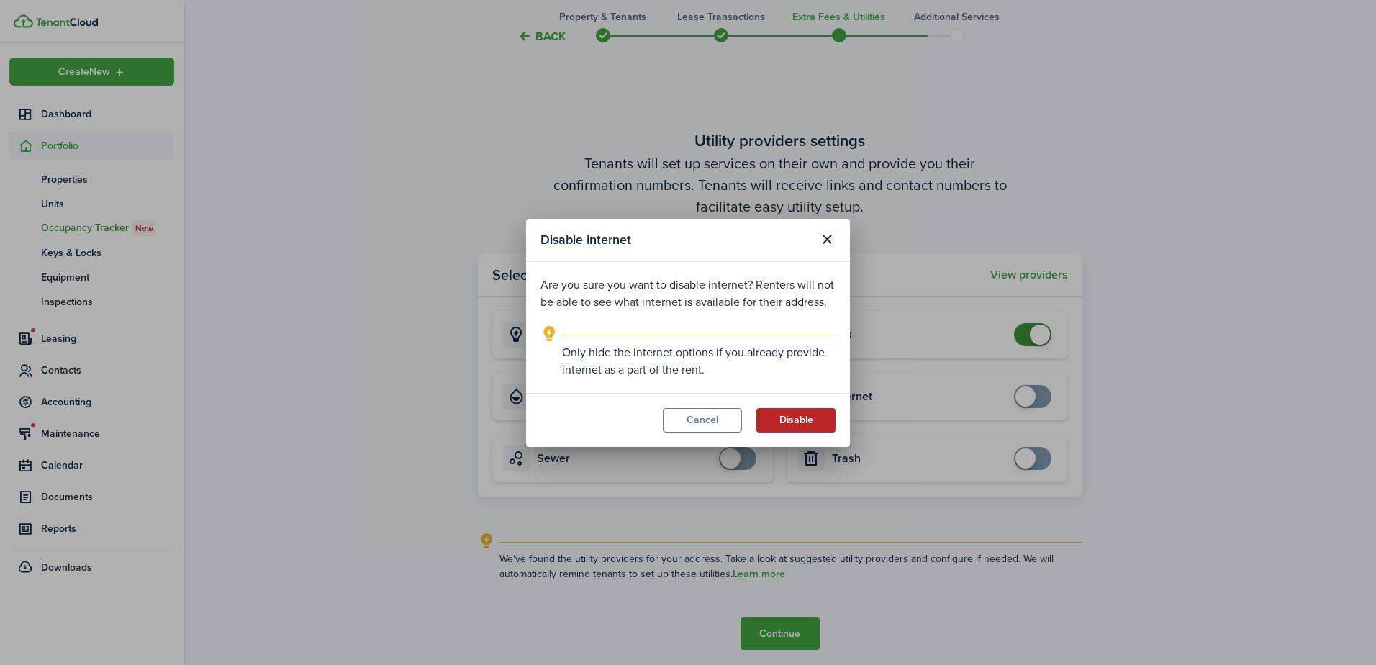
click at [812, 417] on button "Disable" at bounding box center [795, 420] width 79 height 24
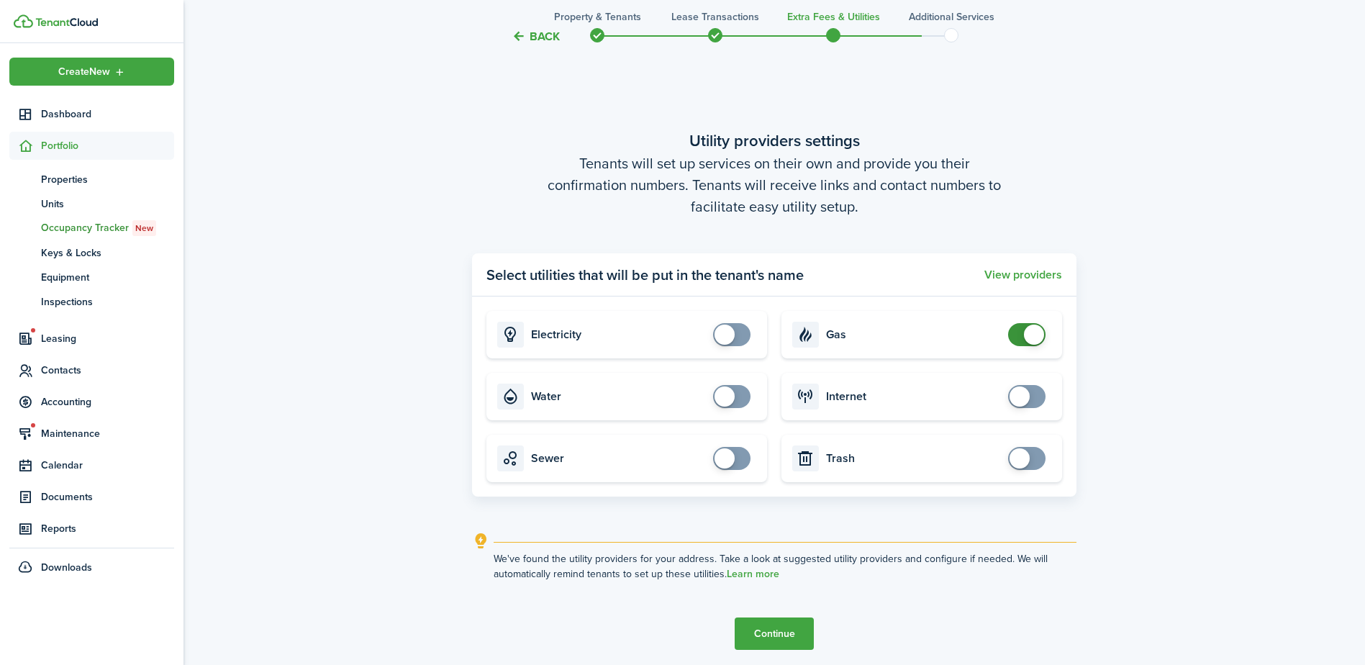
checkbox input "false"
click at [1032, 334] on span at bounding box center [1034, 335] width 20 height 20
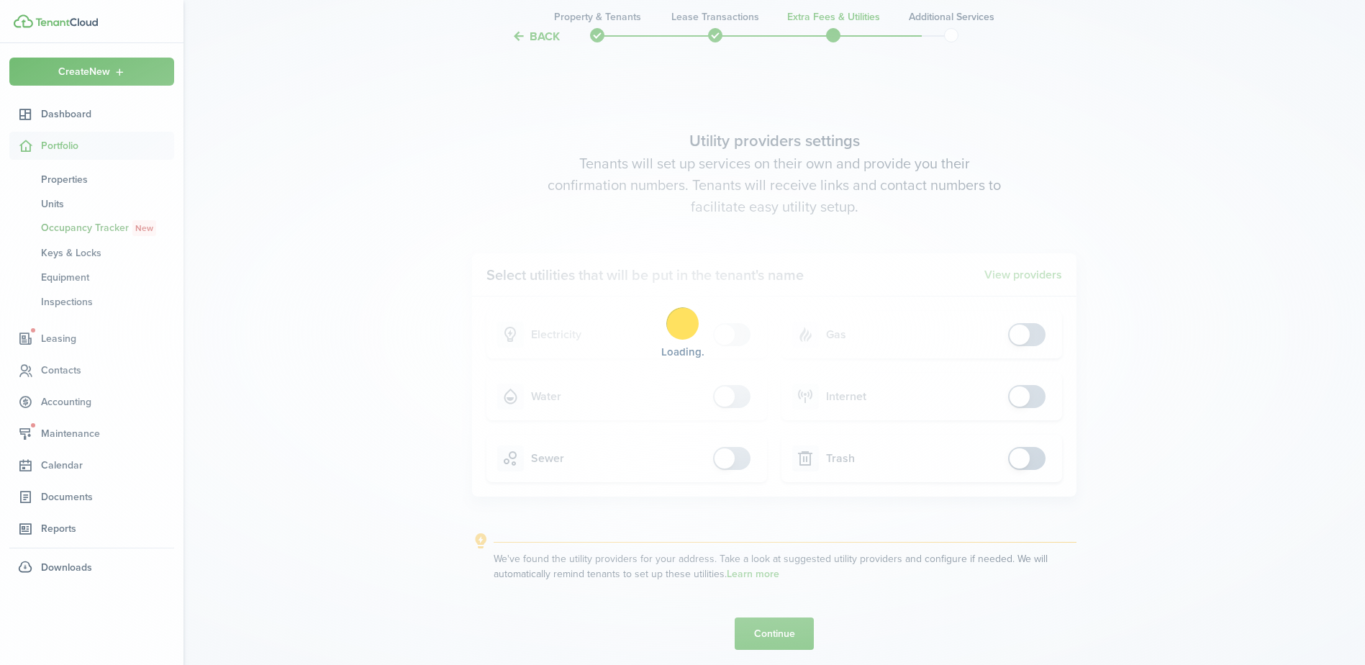
click at [1164, 415] on div "Loading" at bounding box center [682, 332] width 1365 height 665
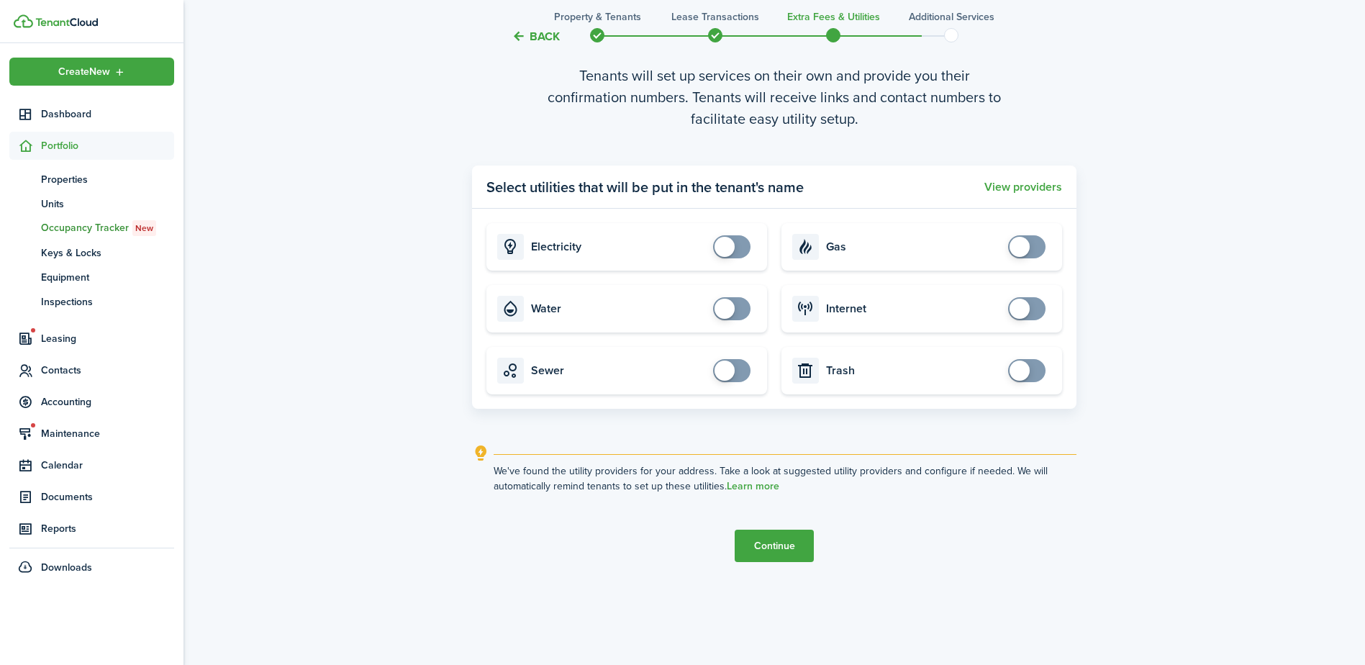
scroll to position [1995, 0]
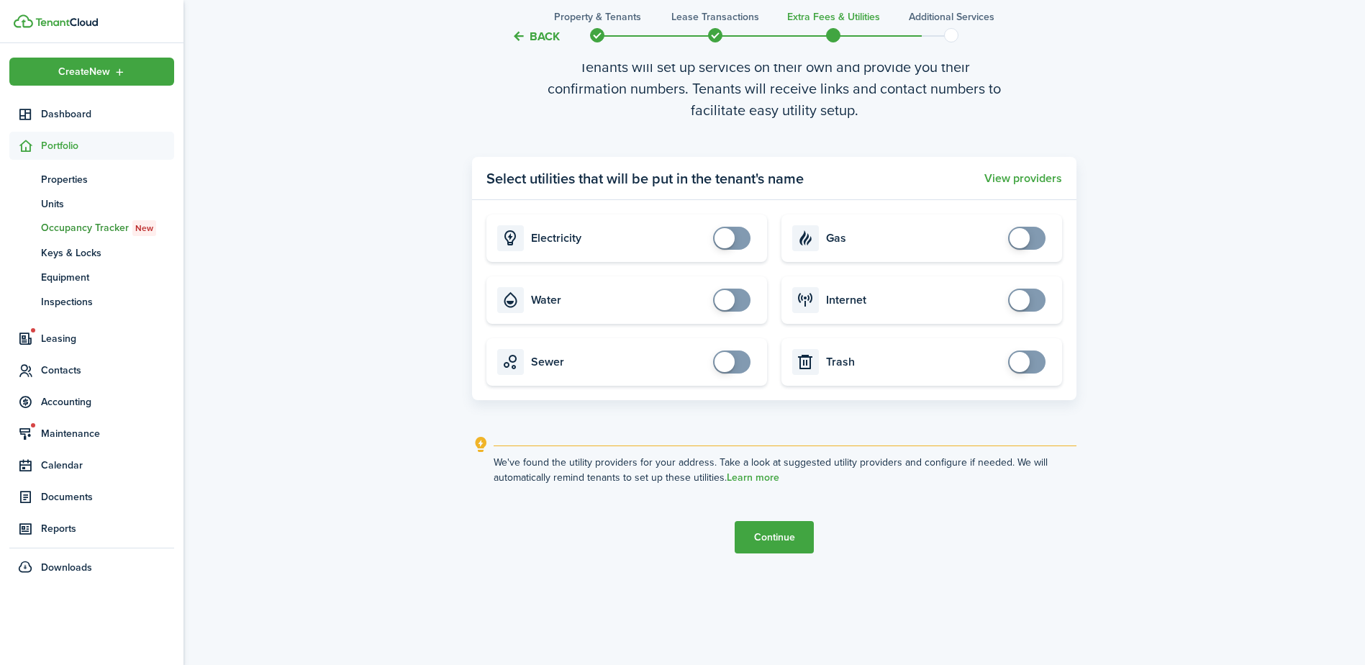
click at [792, 532] on button "Continue" at bounding box center [774, 537] width 79 height 32
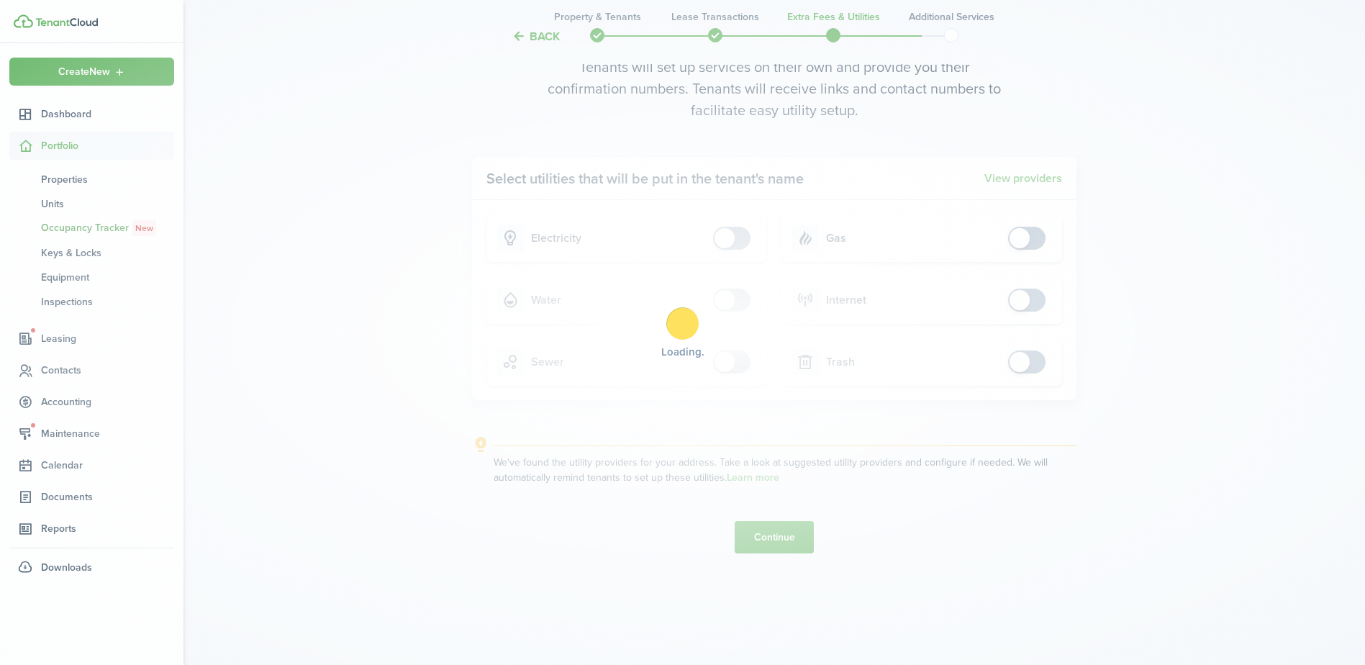
scroll to position [0, 0]
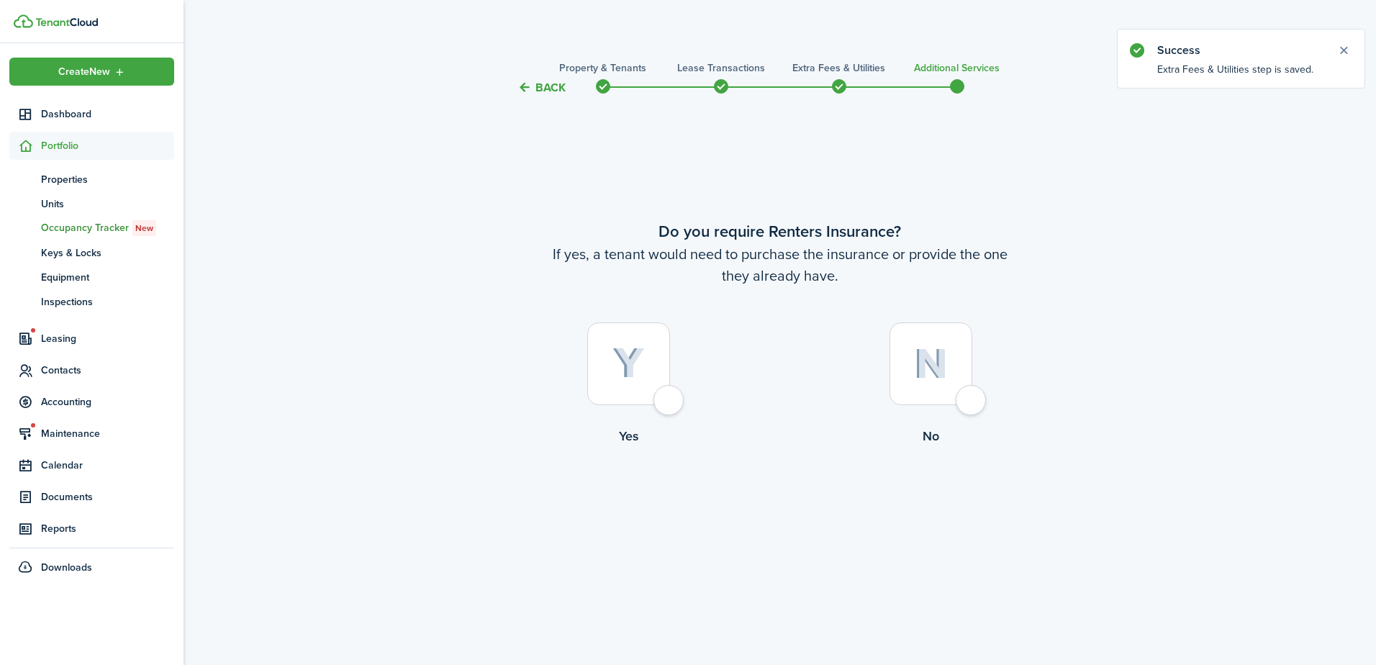
click at [972, 399] on div at bounding box center [931, 363] width 83 height 83
radio input "true"
click at [798, 503] on button "Complete move in" at bounding box center [780, 505] width 106 height 32
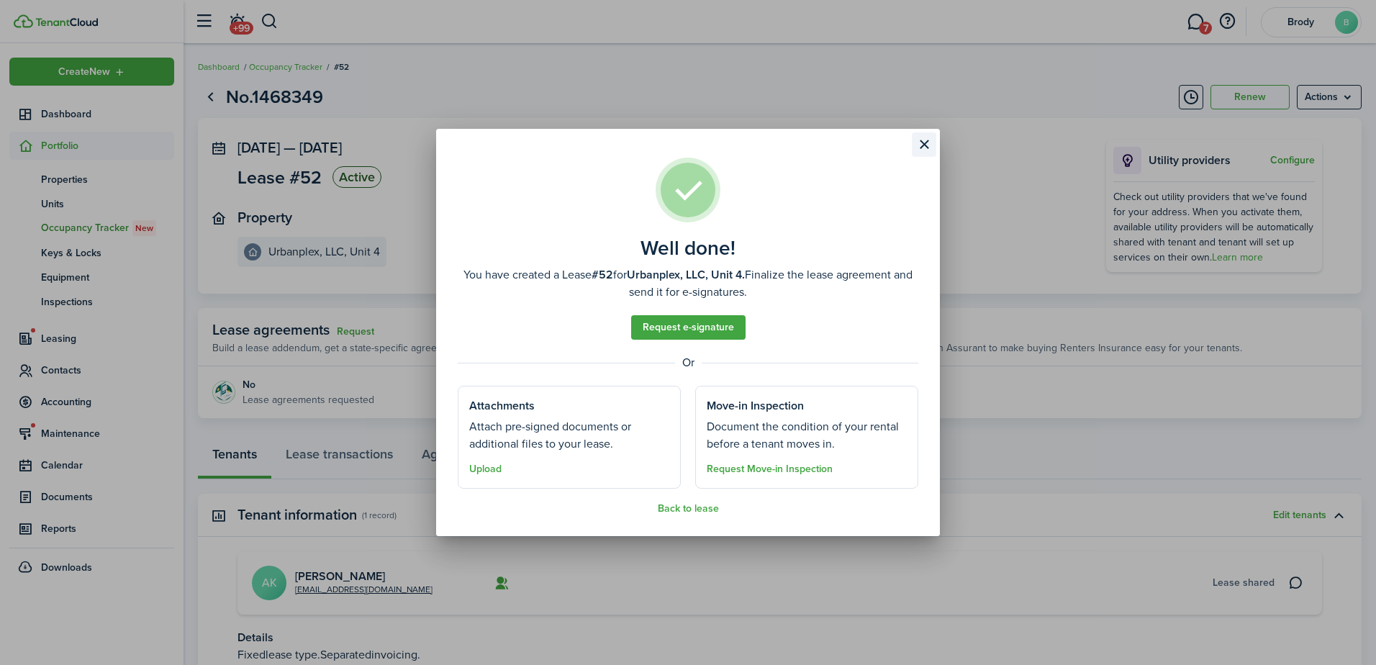
click at [932, 143] on button "Close modal" at bounding box center [924, 144] width 24 height 24
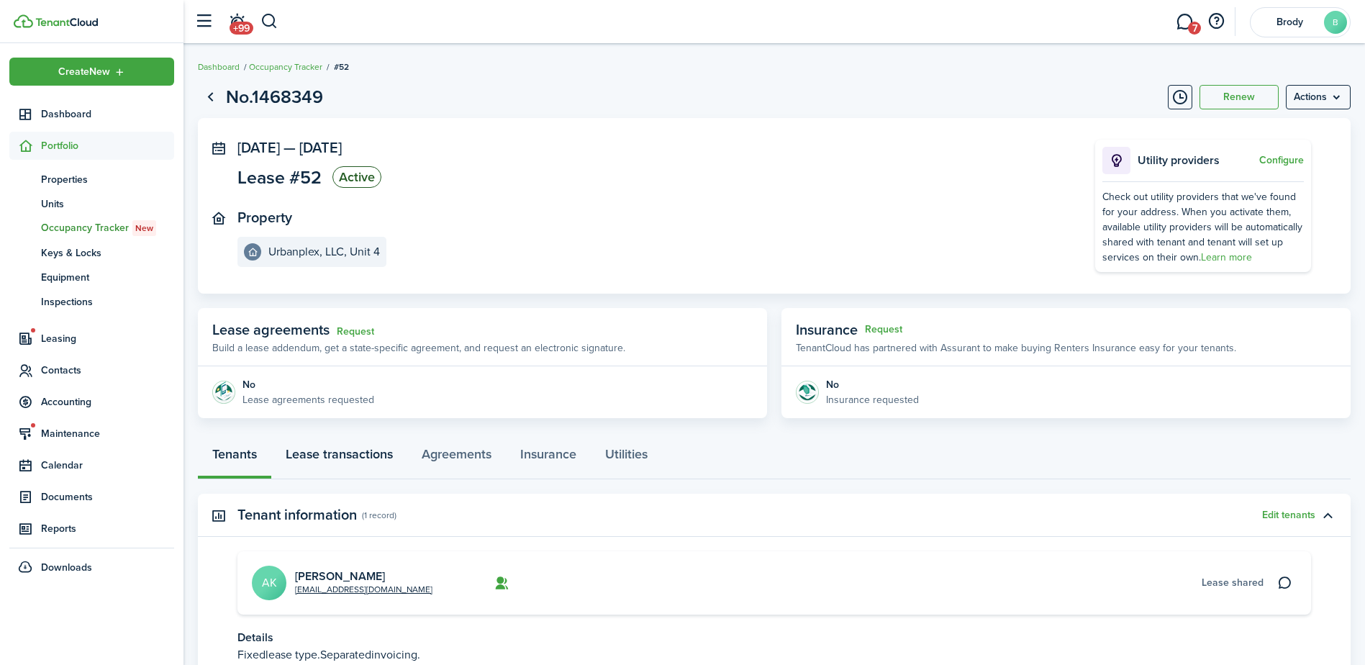
click at [346, 456] on link "Lease transactions" at bounding box center [339, 457] width 136 height 43
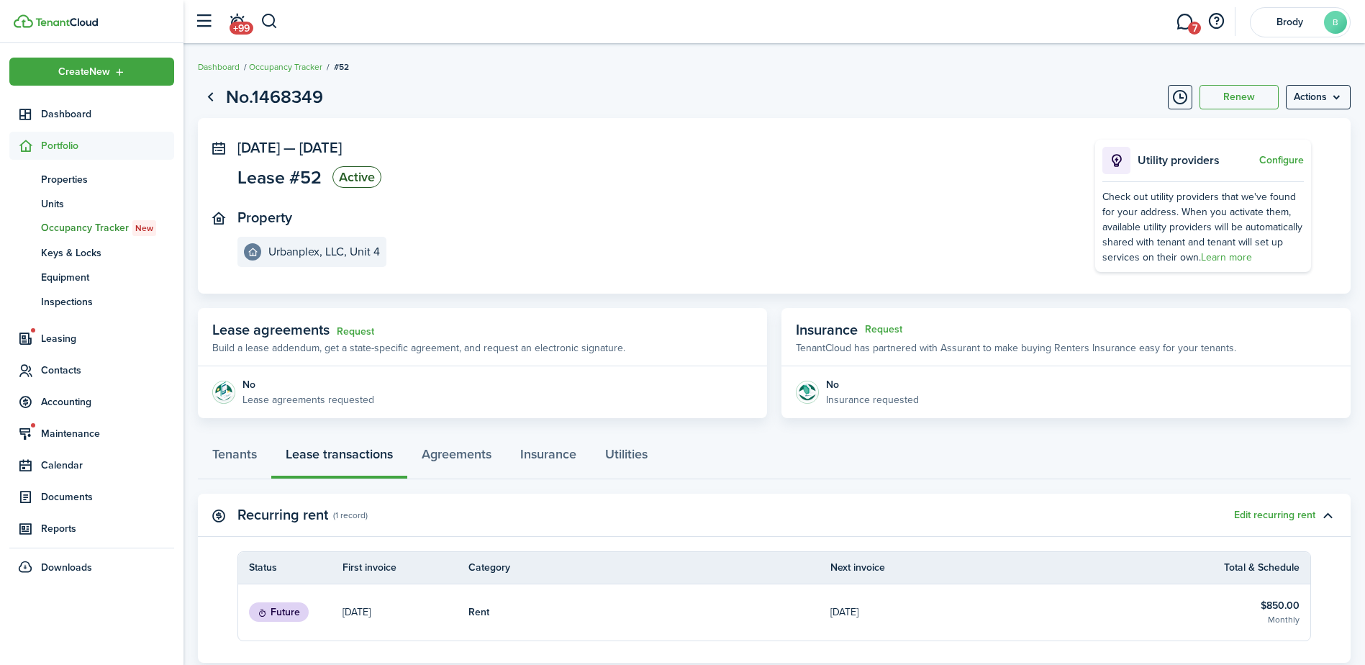
scroll to position [72, 0]
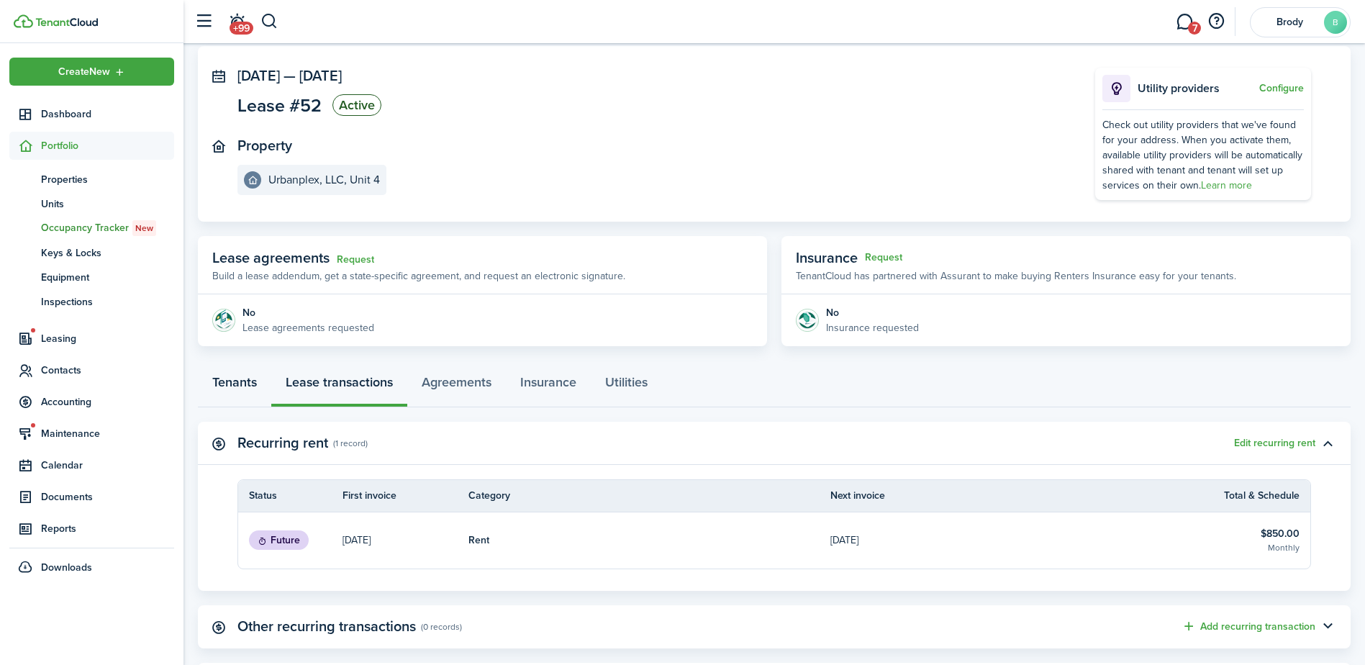
click at [231, 386] on link "Tenants" at bounding box center [234, 385] width 73 height 43
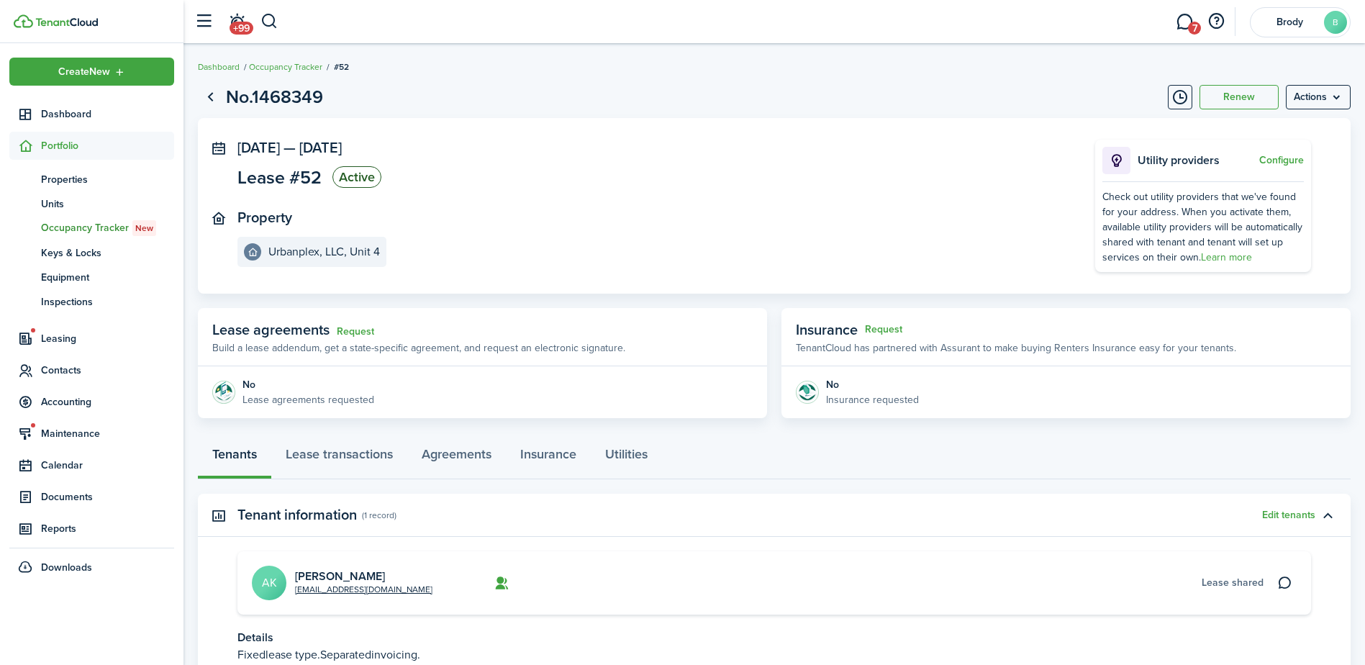
click at [325, 567] on card "[EMAIL_ADDRESS][DOMAIN_NAME] [PERSON_NAME] AK Lease shared" at bounding box center [775, 582] width 1074 height 63
click at [210, 98] on link "Go back" at bounding box center [210, 97] width 24 height 24
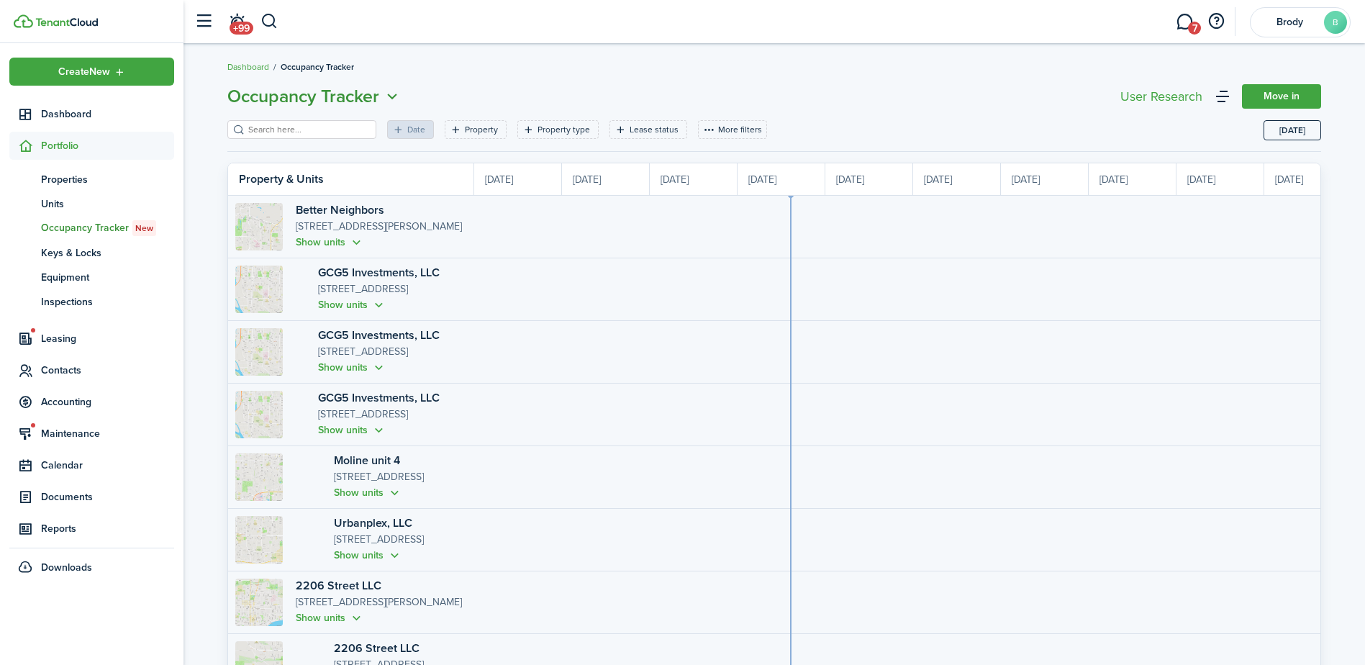
scroll to position [0, 263]
